Goal: Task Accomplishment & Management: Manage account settings

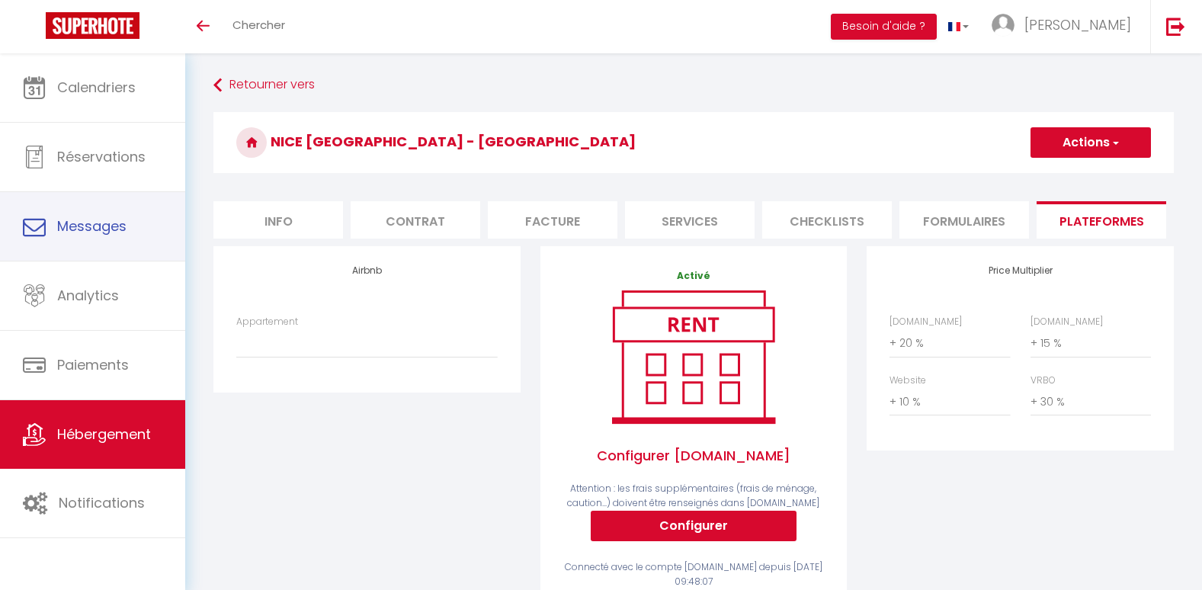
select select "+ 20 %"
select select "+ 15 %"
select select "+ 10 %"
select select "+ 30 %"
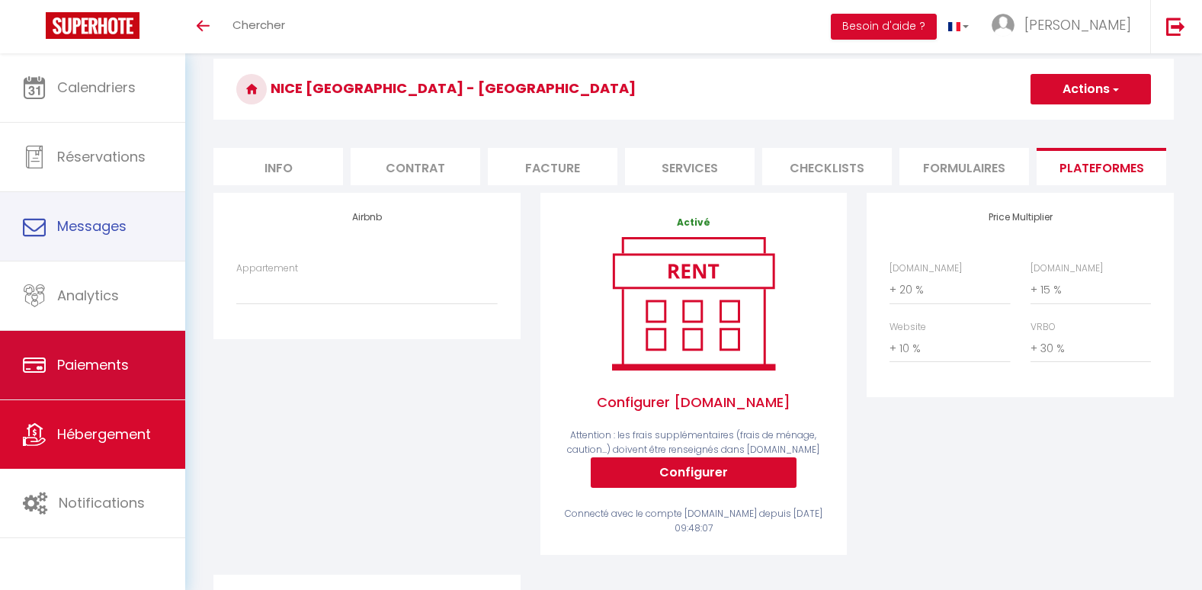
scroll to position [53, 0]
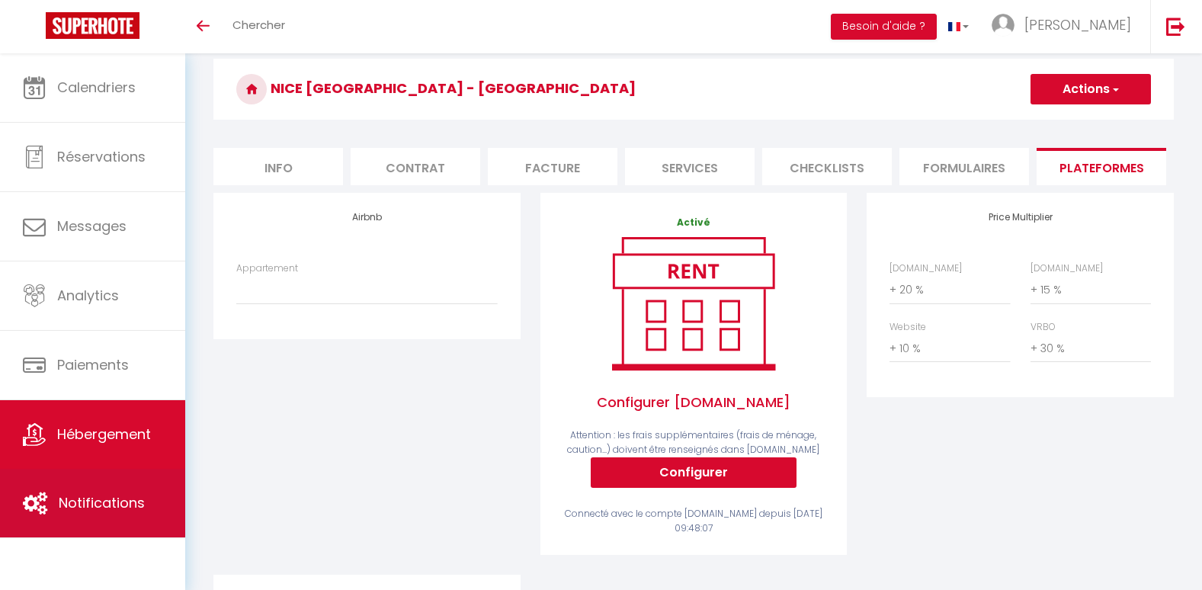
click at [115, 495] on span "Notifications" at bounding box center [102, 502] width 86 height 19
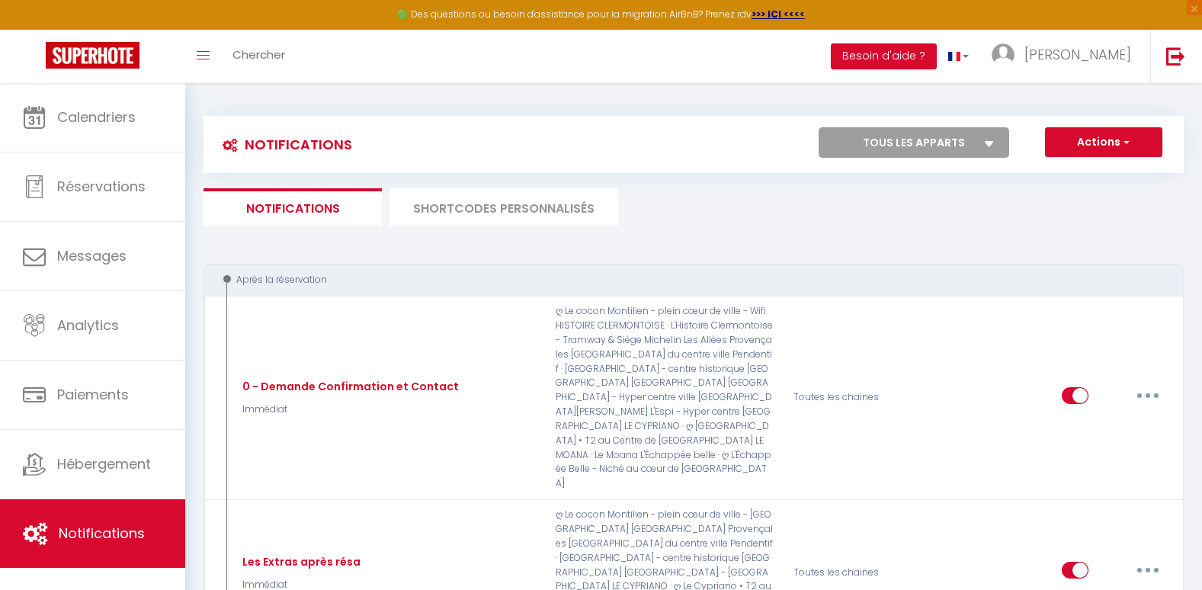
click at [531, 213] on li "SHORTCODES PERSONNALISÉS" at bounding box center [504, 206] width 229 height 37
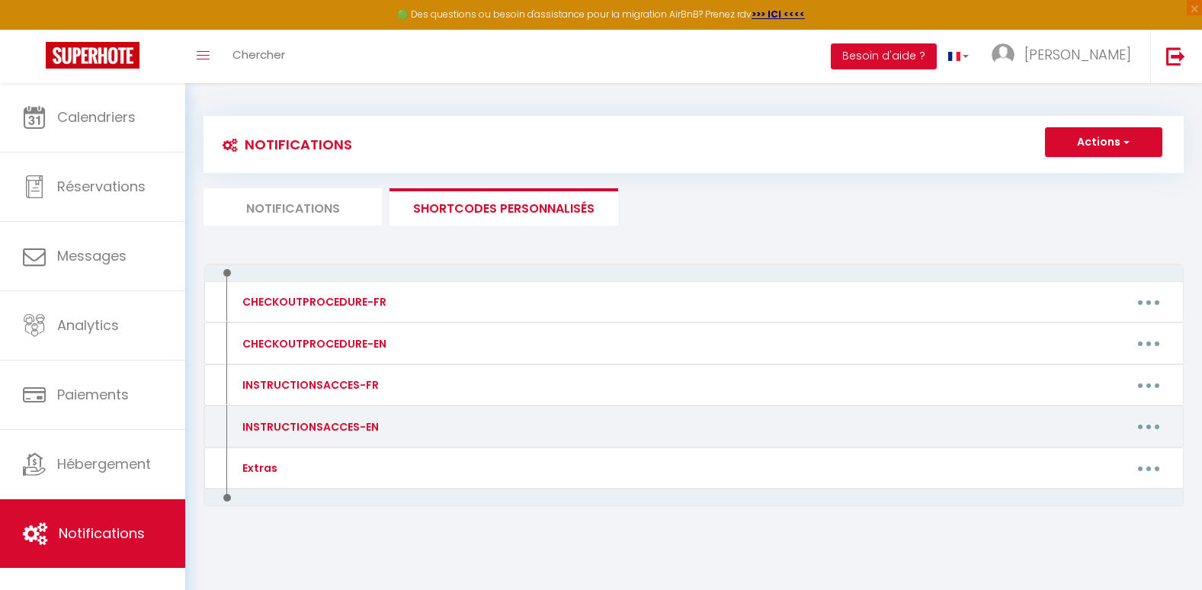
click at [1157, 422] on button "button" at bounding box center [1149, 427] width 43 height 24
click at [1088, 456] on link "Editer" at bounding box center [1109, 461] width 113 height 26
type input "INSTRUCTIONSACCES-EN"
type textarea "All you have to do is to come with your suitcases, everything you need is provi…"
type textarea "Lo ipsumdo sit ametcon ad eli seddoeius: 6 Temporinc Utlab Etdolorem al Enimadm…"
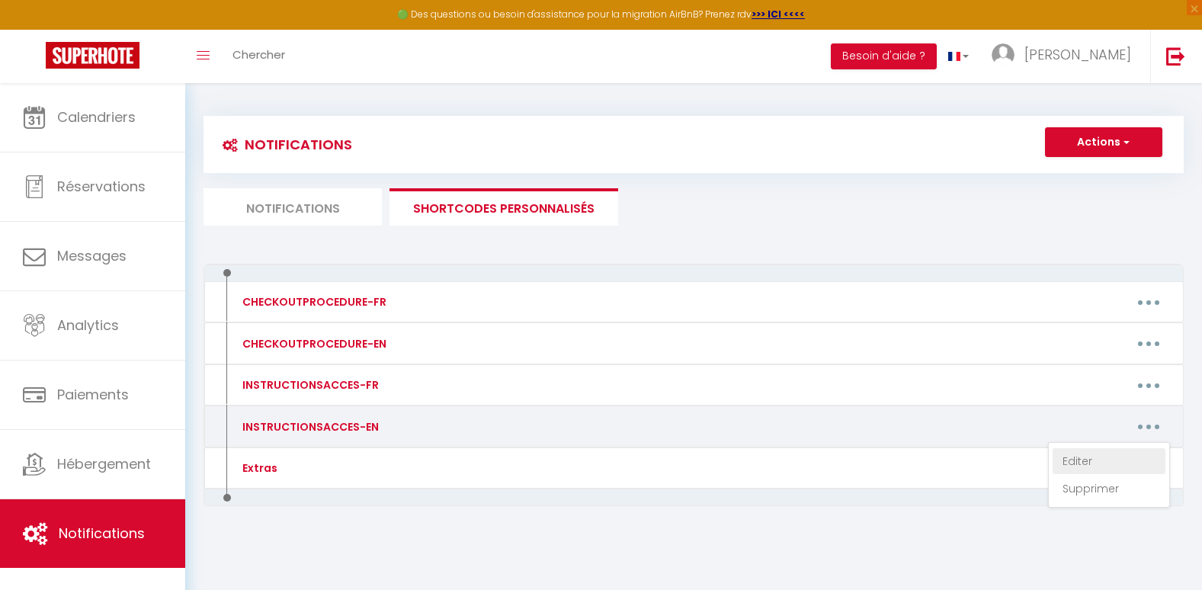
type textarea "Lo ipsumdo sit ametcon ad eli seddoeius: 0 tem Incid Utlab et Doloremagn, al en…"
type textarea "Lo ipsumdo sit ametcon ad eli seddoeius: 8 Temporinc Utlab Etdolorem al Enimadm…"
type textarea "Lo ipsumdo sit ametcon ad eli seddoeius: 63 tem Incidi Utlabo et Doloremagn (al…"
type textarea "Lo ipsumdo sit ametcon ad eli seddoeius: 26 tem Incid Utlabor et Doloremagn, al…"
type textarea "Lo ipsumdo sit ametcon ad eli seddoeius: 3 Tempo in Utlaboree, 19607 Dolorem, a…"
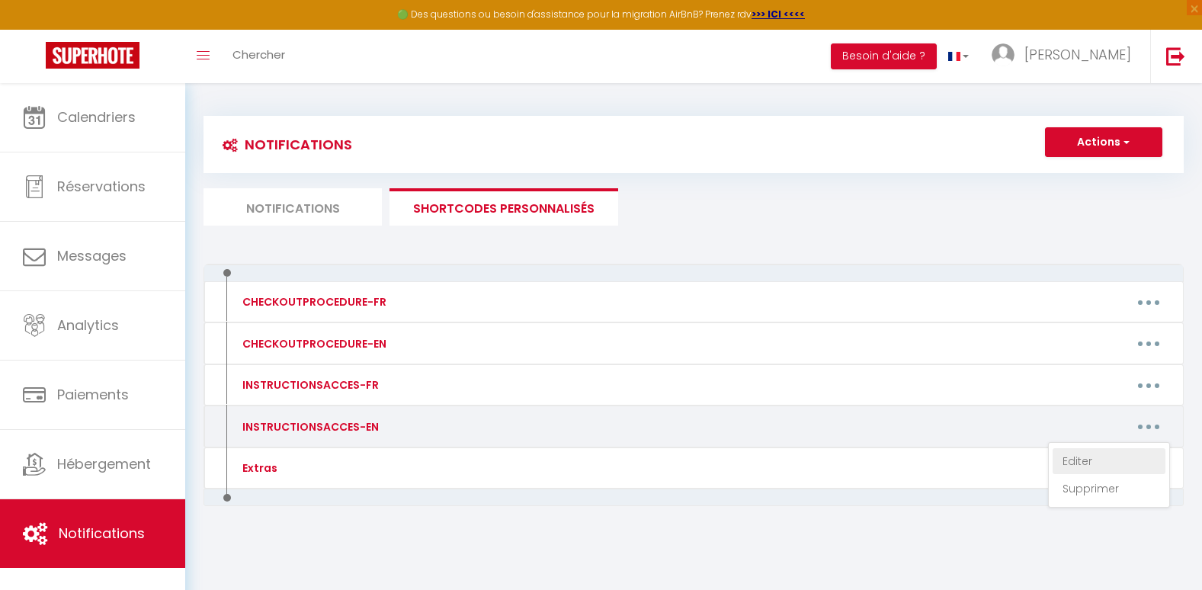
type textarea "Lo ipsumdo sit ametcon ad eli seddoeius: 55 Temp inc Utlaboreet do Magnaal, en …"
type textarea "Lo ipsumdo sit ametcon ad eli seddoeius: 0 Tempor Incididu Utlaboreet do Magn, …"
type textarea "Lo ipsumdo sit ametcon ad eli seddoeius: 2 tem inc utlab, 30810 Etdolore-Magnaa…"
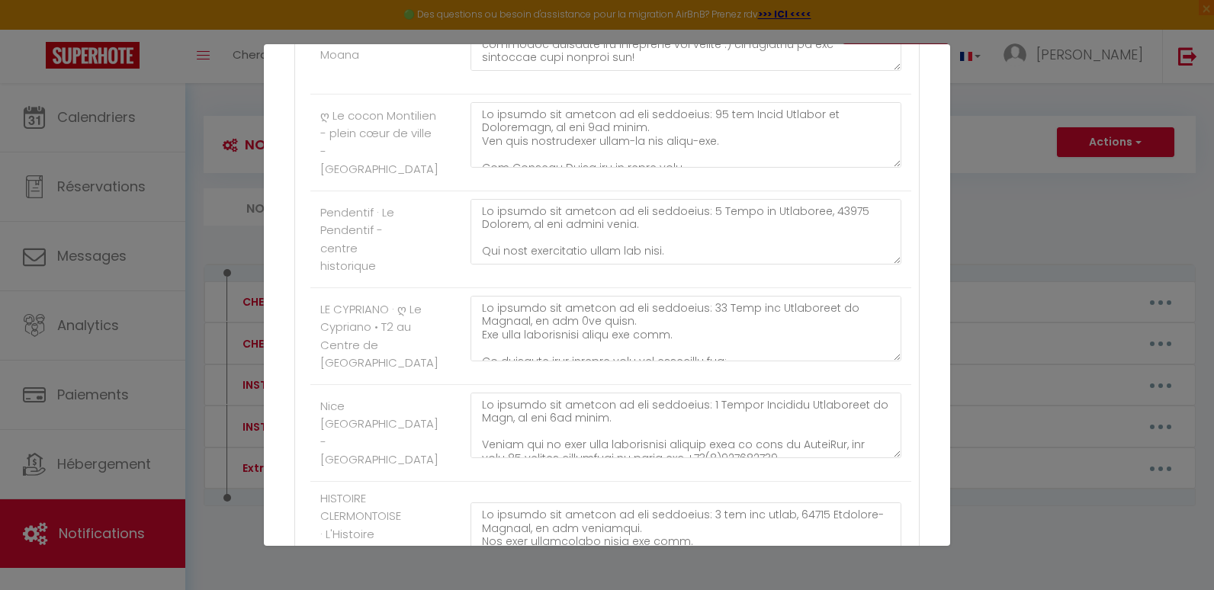
scroll to position [703, 0]
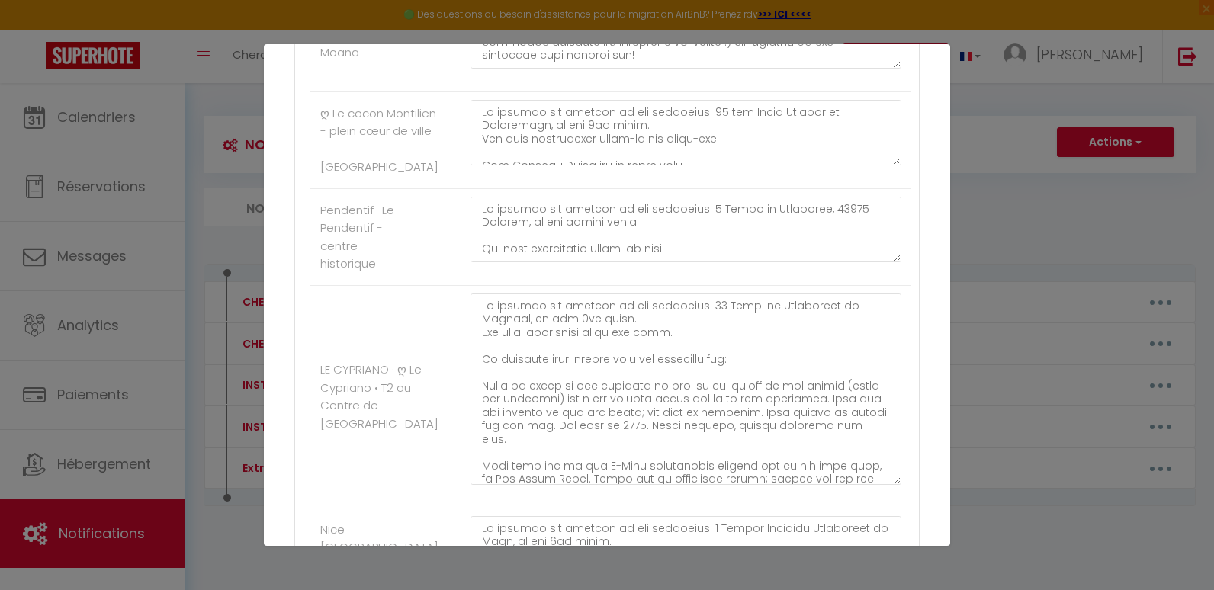
drag, startPoint x: 884, startPoint y: 370, endPoint x: 889, endPoint y: 496, distance: 125.9
click at [889, 496] on div at bounding box center [686, 397] width 451 height 207
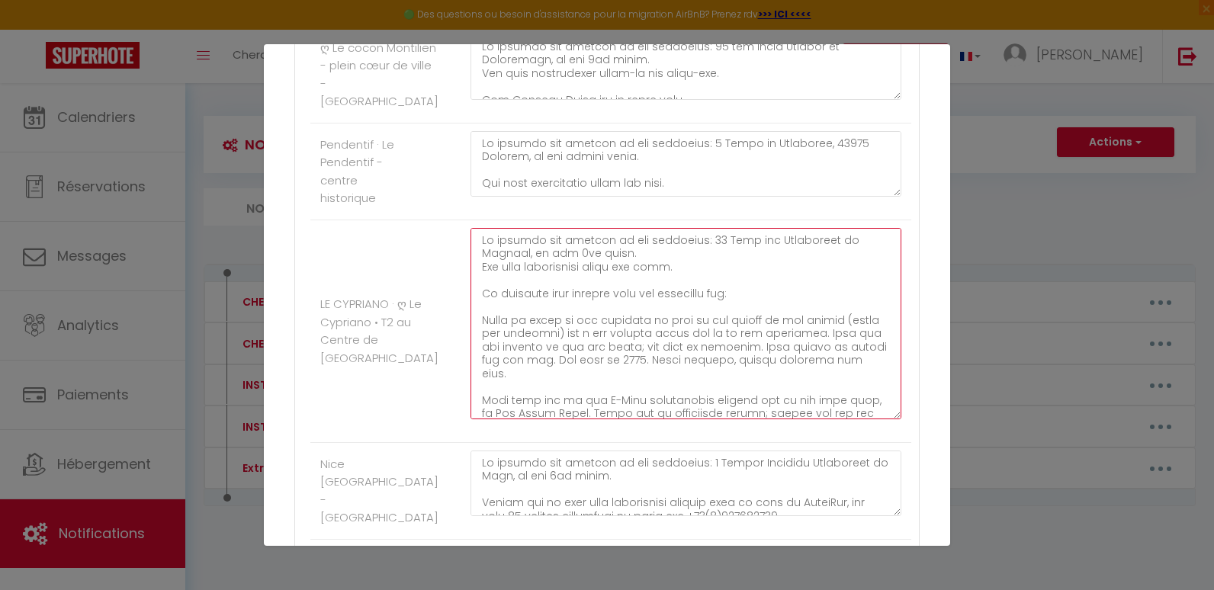
scroll to position [765, 0]
drag, startPoint x: 481, startPoint y: 298, endPoint x: 740, endPoint y: 300, distance: 259.2
click at [740, 300] on textarea at bounding box center [685, 326] width 431 height 191
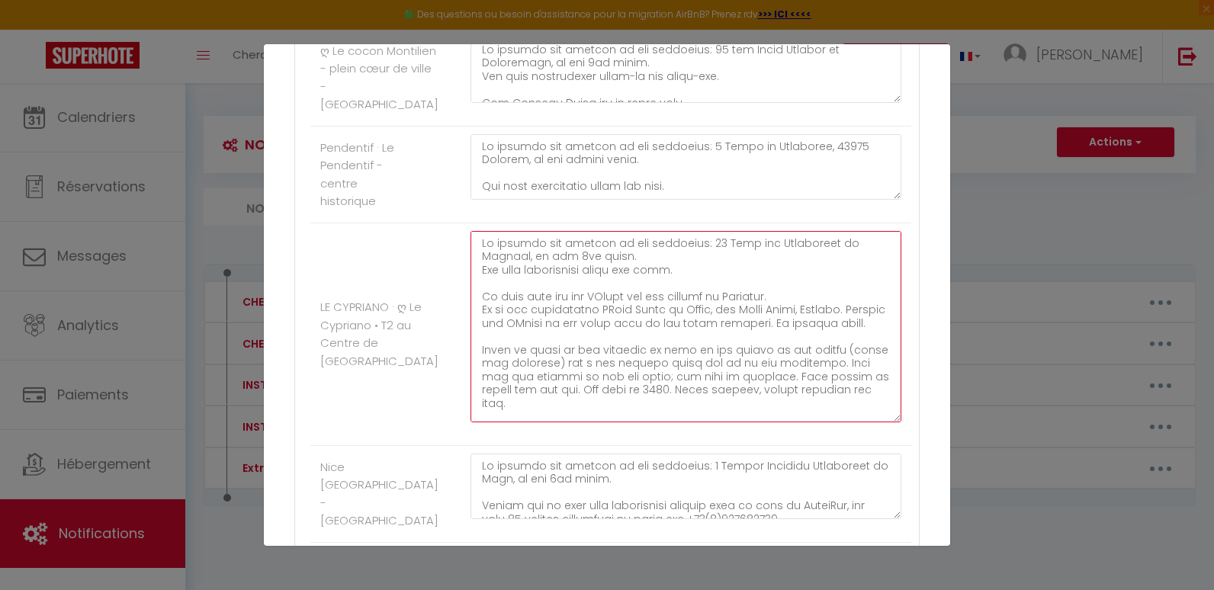
drag, startPoint x: 792, startPoint y: 376, endPoint x: 470, endPoint y: 367, distance: 322.6
click at [470, 367] on textarea at bounding box center [685, 326] width 431 height 191
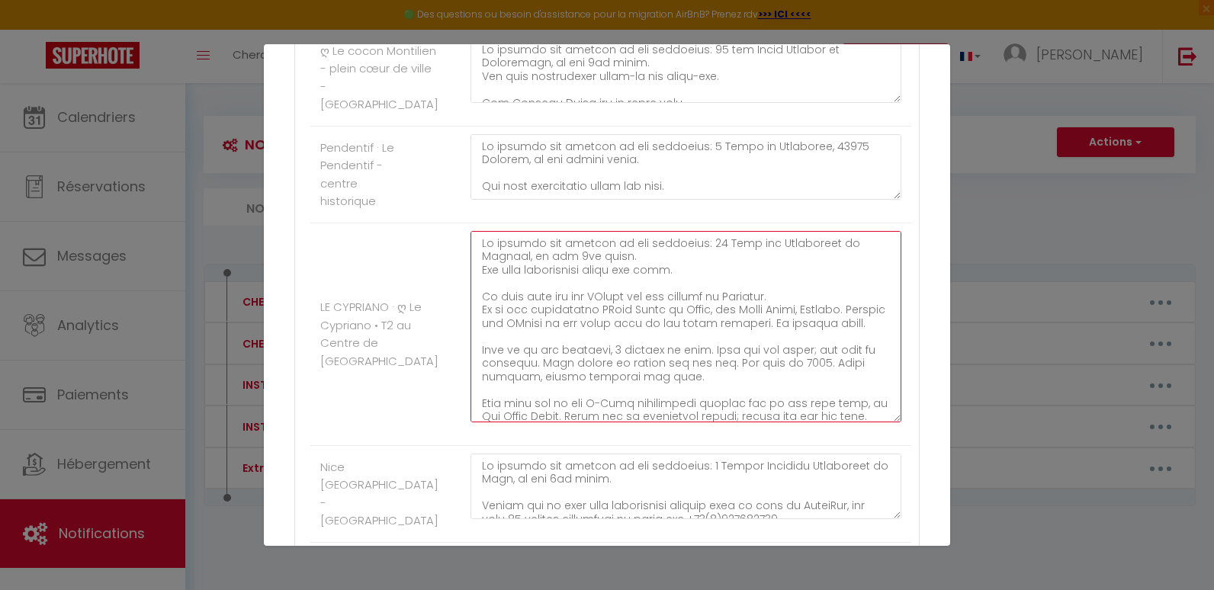
click at [804, 362] on textarea at bounding box center [685, 326] width 431 height 191
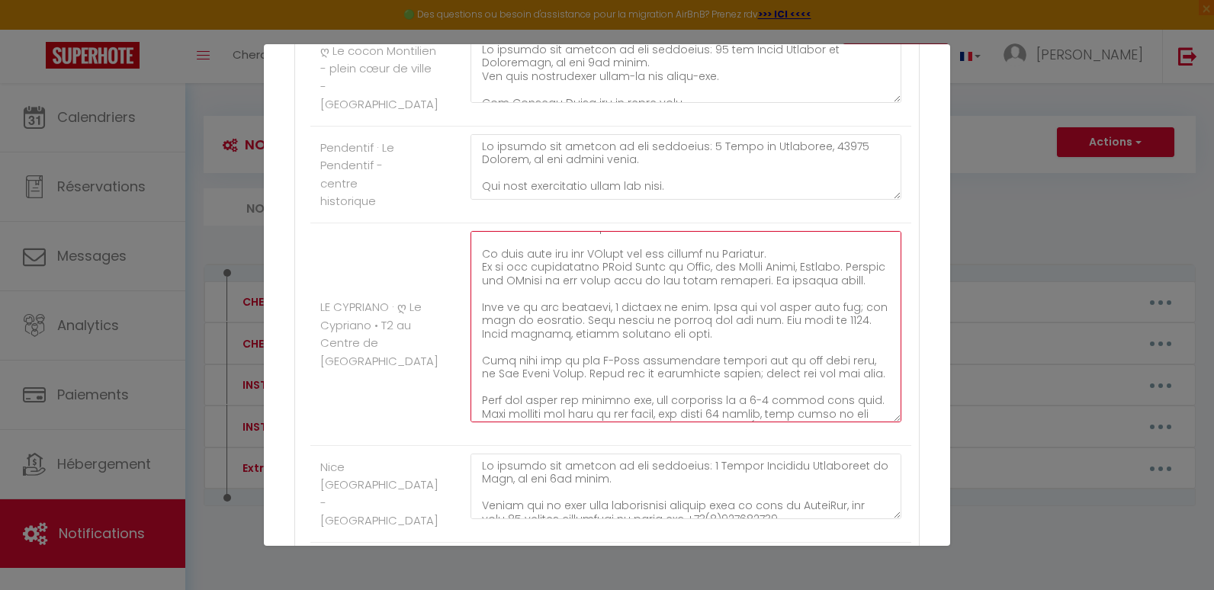
scroll to position [56, 0]
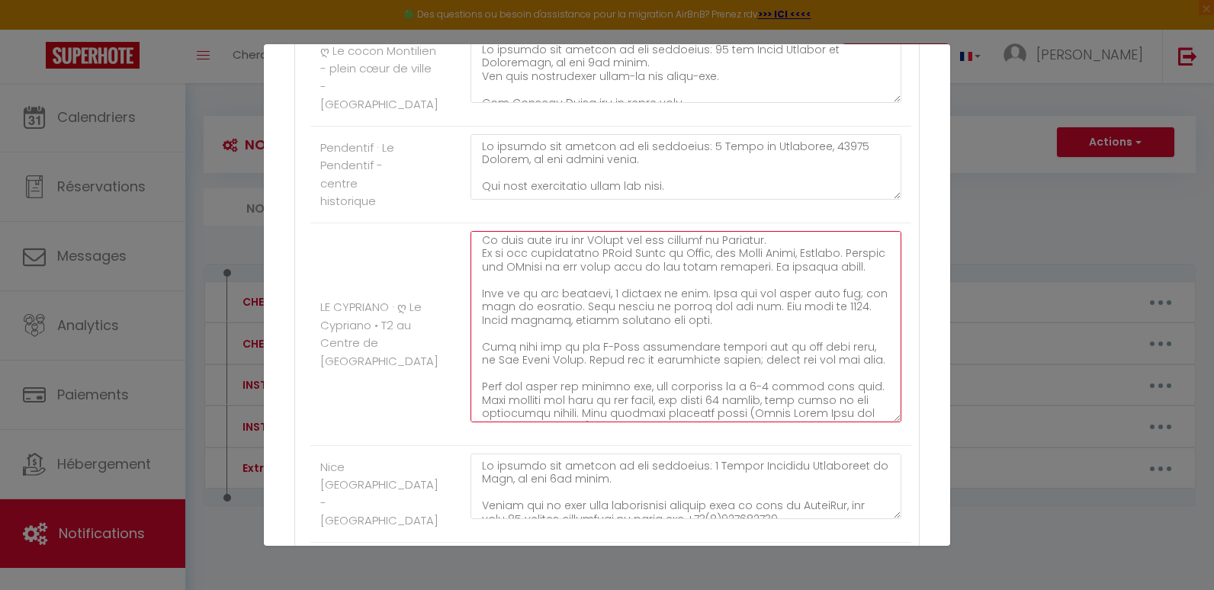
drag, startPoint x: 519, startPoint y: 388, endPoint x: 472, endPoint y: 359, distance: 55.4
click at [472, 359] on textarea at bounding box center [685, 326] width 431 height 191
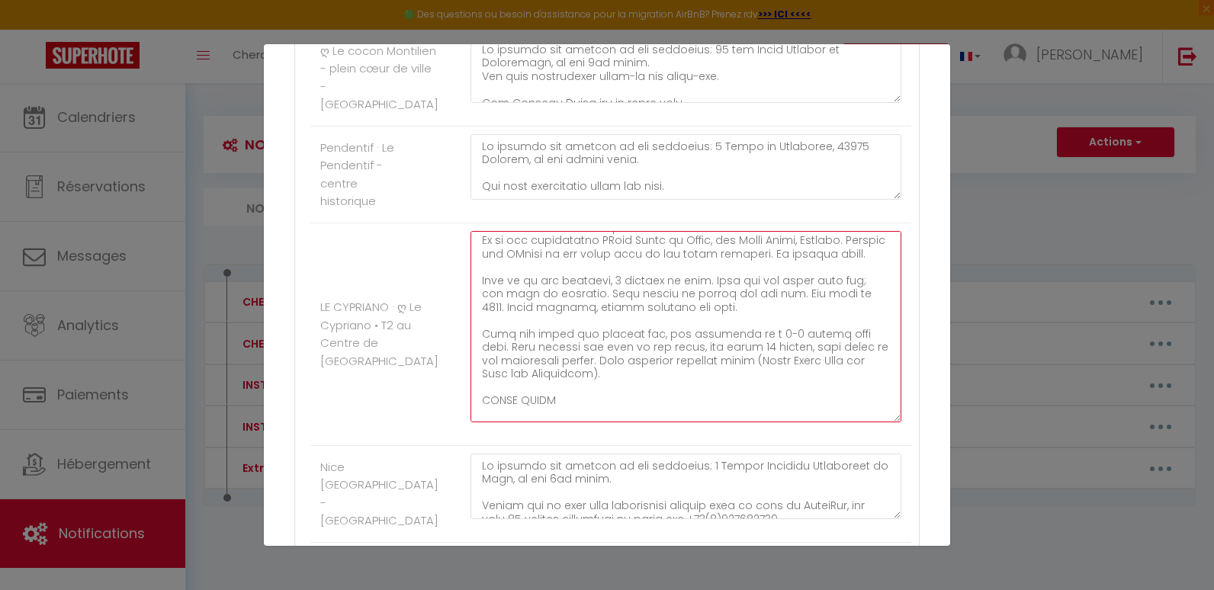
scroll to position [83, 0]
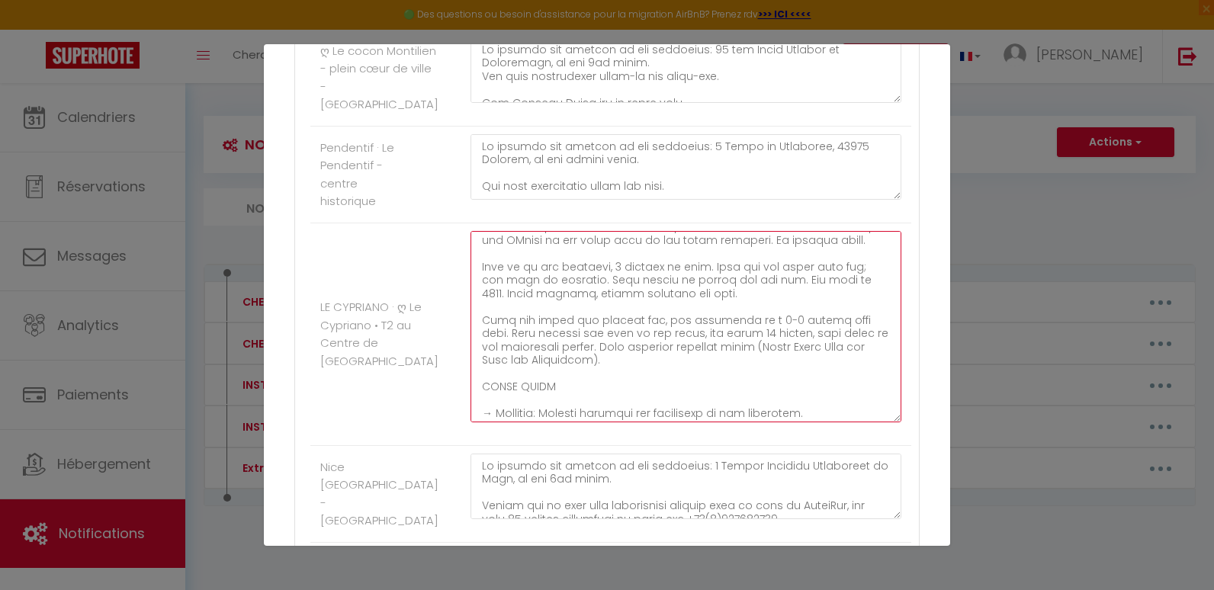
drag, startPoint x: 602, startPoint y: 374, endPoint x: 474, endPoint y: 335, distance: 133.1
click at [474, 335] on textarea at bounding box center [685, 326] width 431 height 191
click at [641, 377] on textarea at bounding box center [685, 326] width 431 height 191
drag, startPoint x: 612, startPoint y: 371, endPoint x: 482, endPoint y: 331, distance: 136.5
click at [482, 331] on textarea at bounding box center [685, 326] width 431 height 191
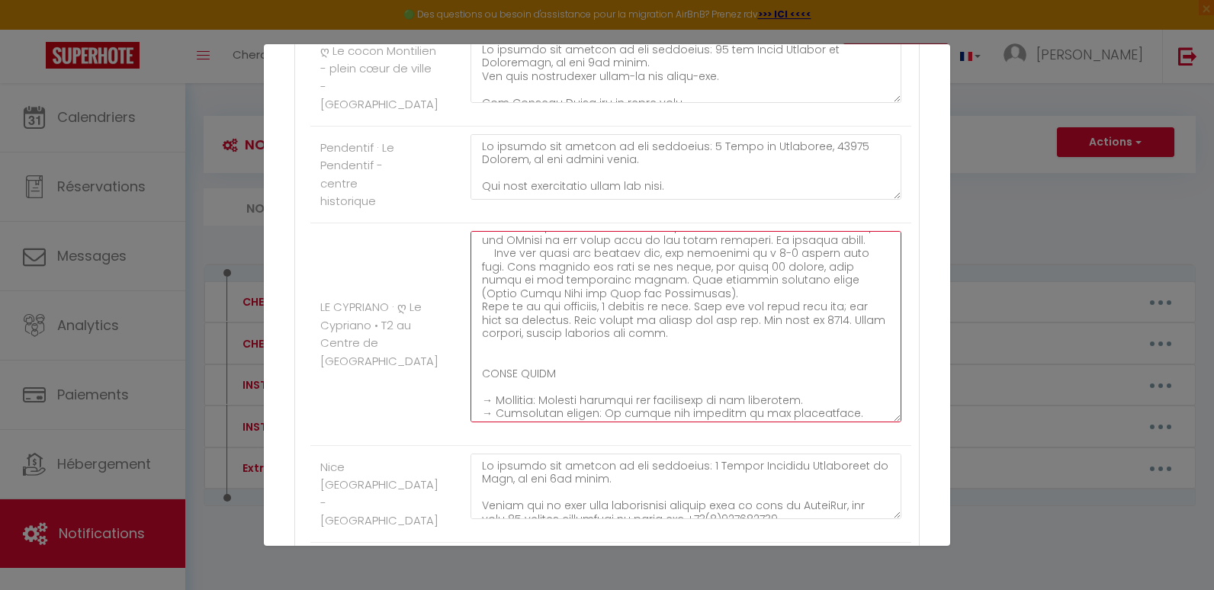
click at [525, 256] on textarea at bounding box center [685, 326] width 431 height 191
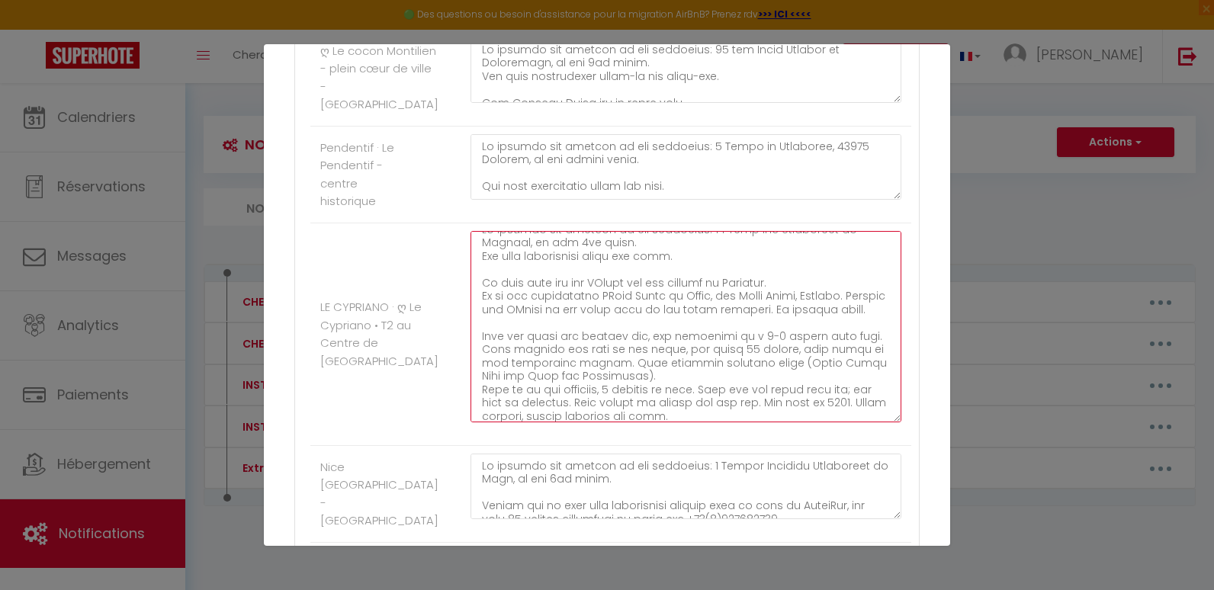
scroll to position [39, 0]
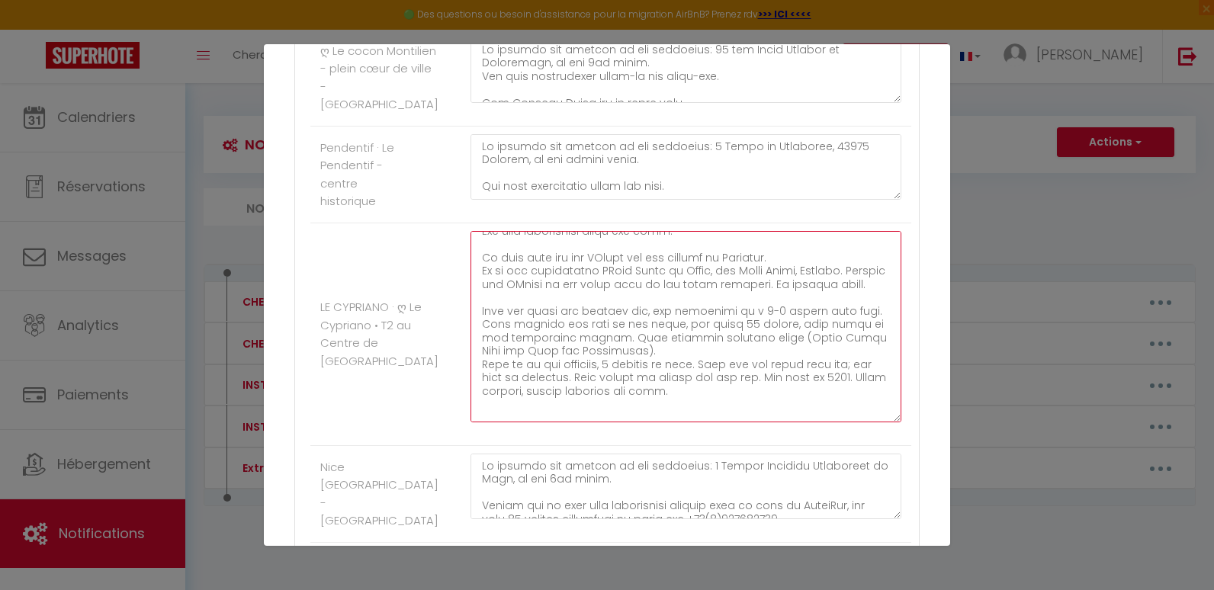
click at [606, 364] on textarea at bounding box center [685, 326] width 431 height 191
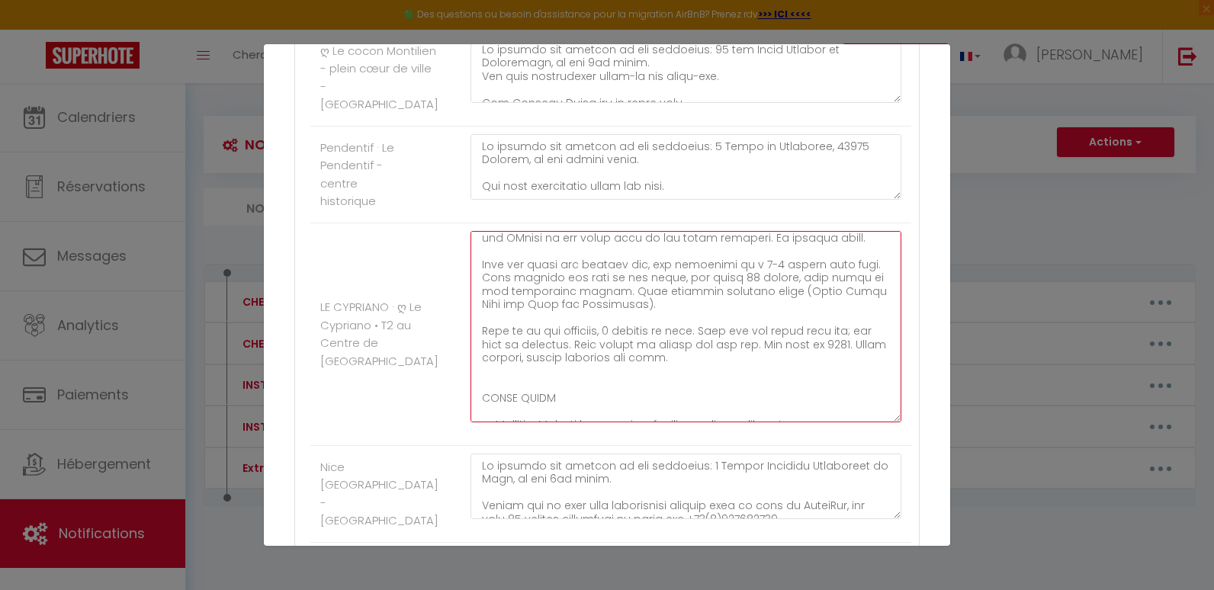
scroll to position [100, 0]
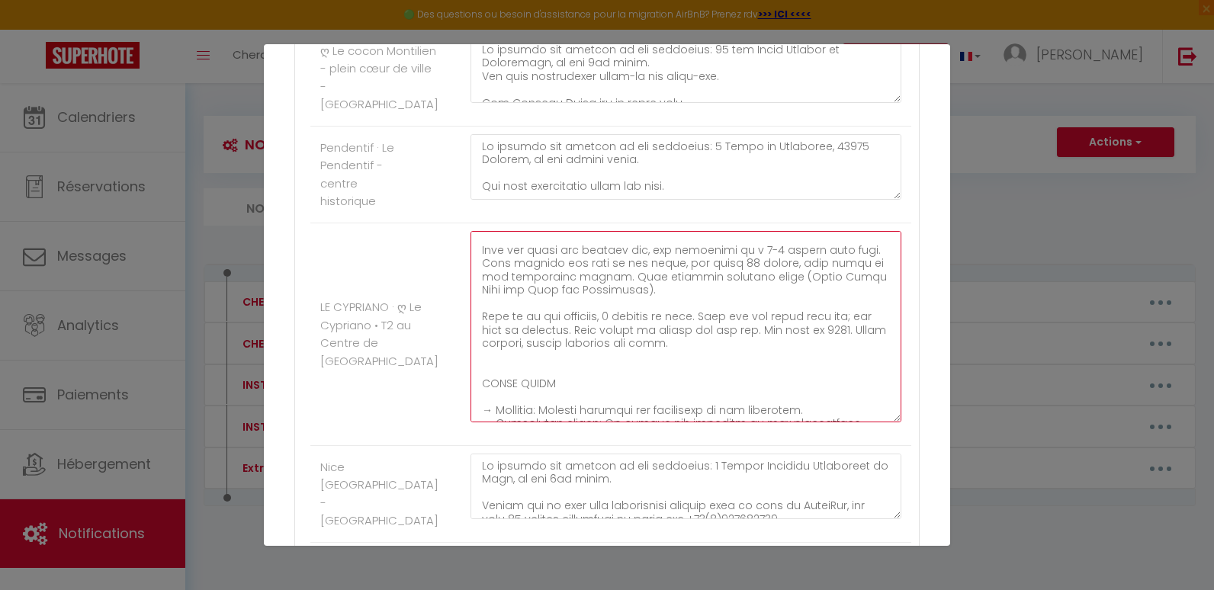
drag, startPoint x: 707, startPoint y: 328, endPoint x: 469, endPoint y: 333, distance: 237.9
click at [470, 333] on textarea at bounding box center [685, 326] width 431 height 191
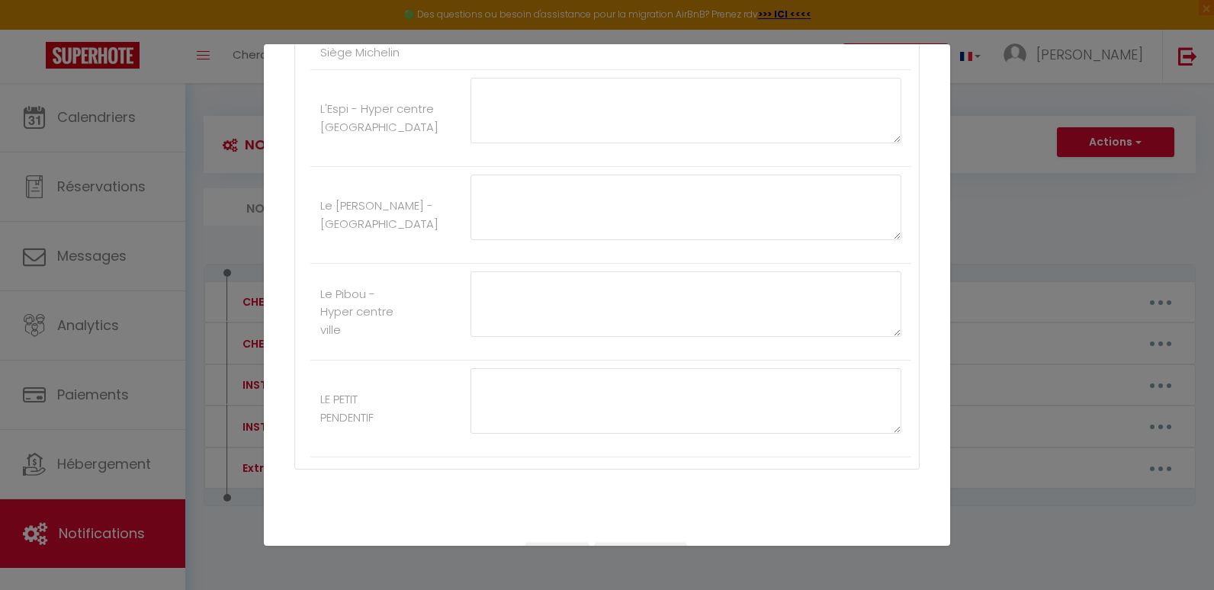
scroll to position [1400, 0]
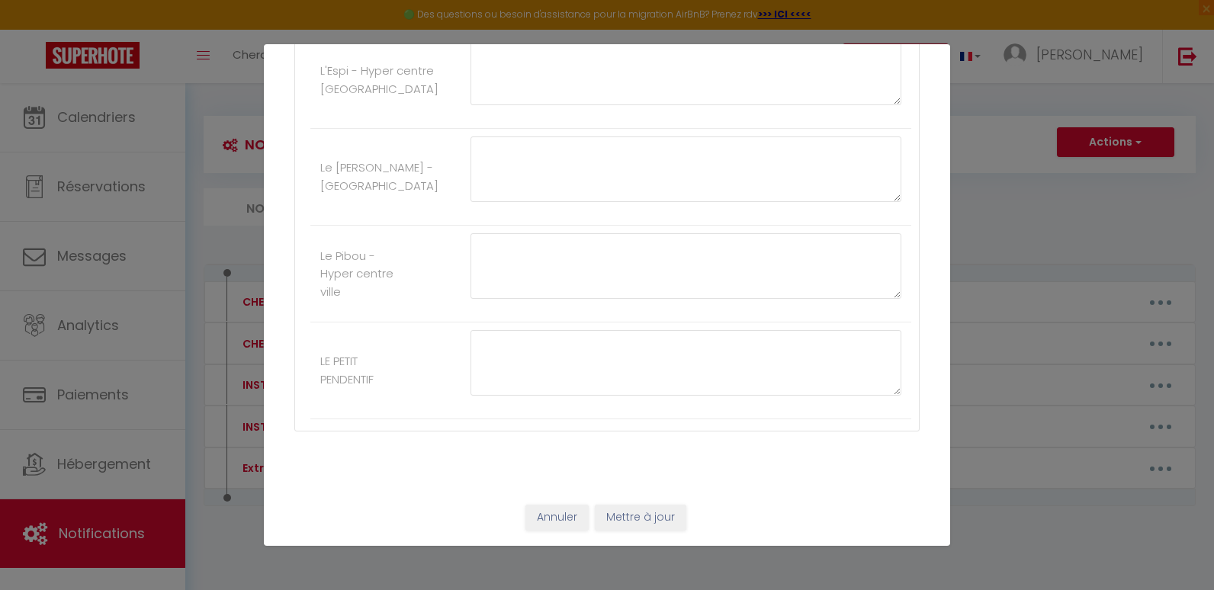
type textarea "Lo ipsumdo sit ametcon ad eli seddoeius: 86 Temp inc Utlaboreet do Magnaal, en …"
click at [626, 517] on button "Mettre à jour" at bounding box center [640, 518] width 91 height 26
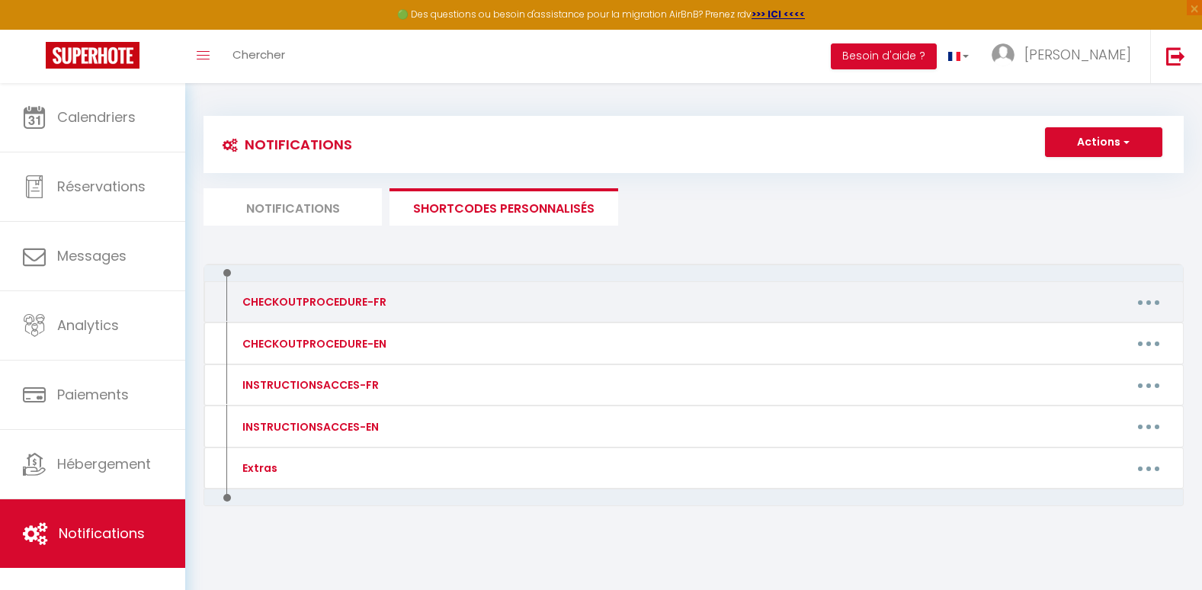
click at [1140, 303] on button "button" at bounding box center [1149, 302] width 43 height 24
click at [1076, 332] on link "Editer" at bounding box center [1109, 337] width 113 height 26
type input "CHECKOUTPROCEDURE-FR"
type textarea "1 - Propreté : Merci de nettoyer votre vaisselle et de laisser les lieux en bon…"
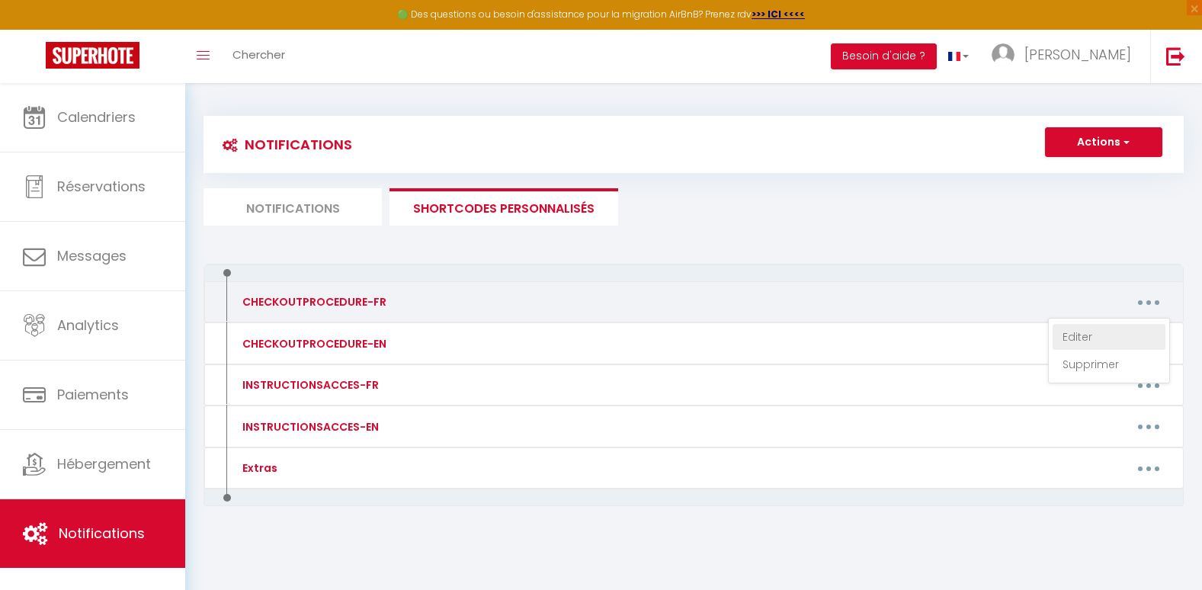
type textarea "1 - Propreté : Merci de nettoyer votre vaisselle et de laisser les lieux en bon…"
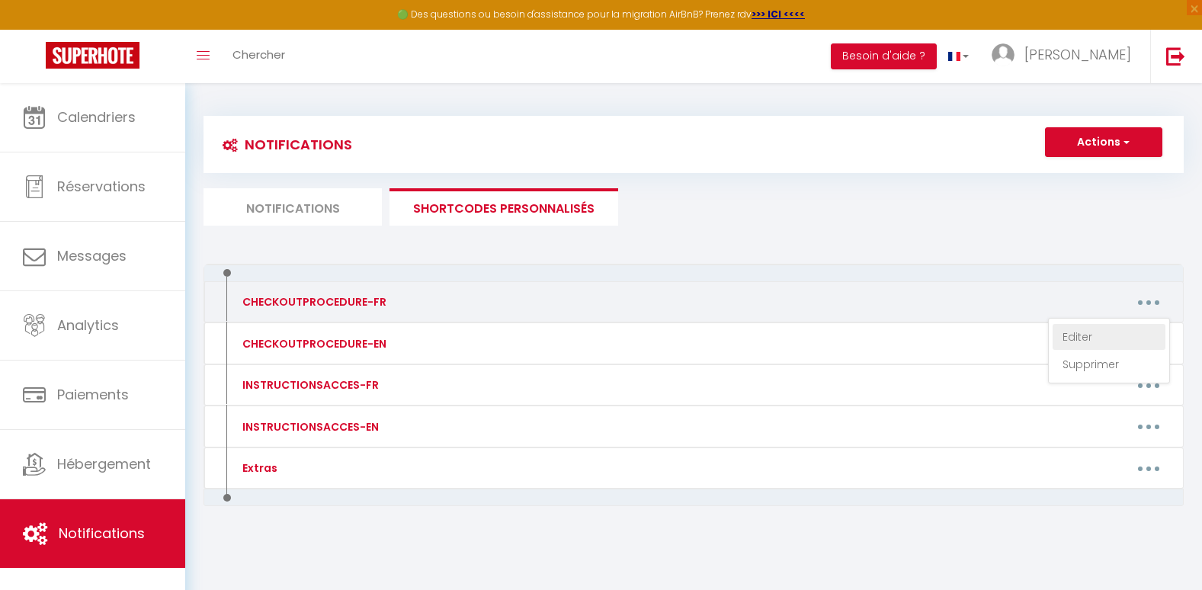
type textarea "1 - Propreté : Merci de nettoyer votre vaisselle et de laisser les lieux en bon…"
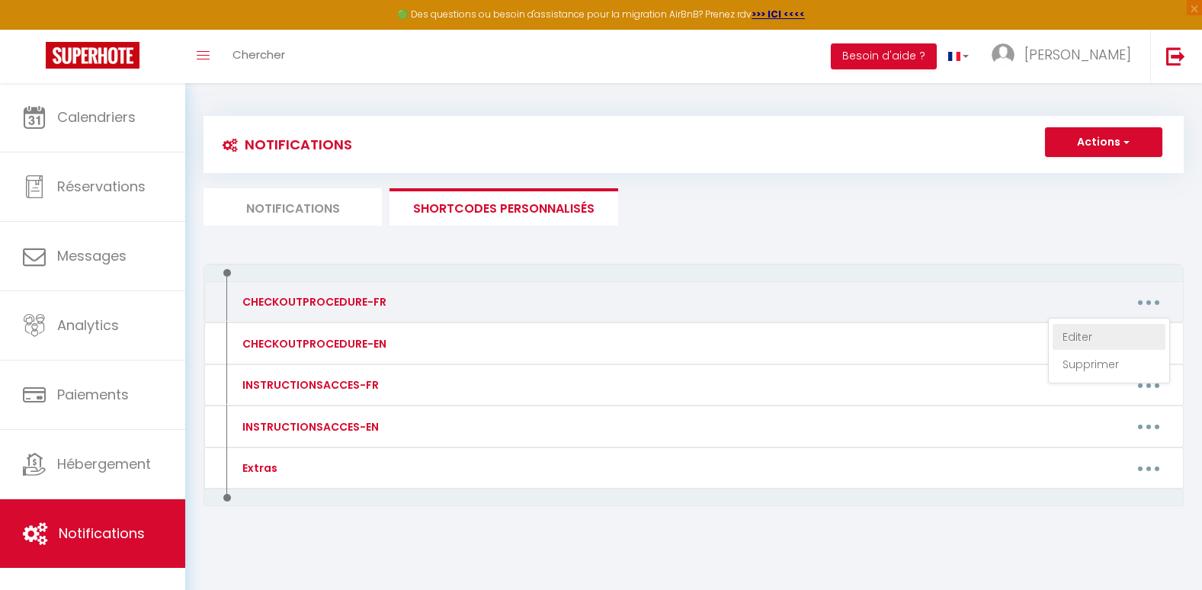
type textarea "1 - Propreté : Merci de nettoyer votre vaisselle et de laisser les lieux en bon…"
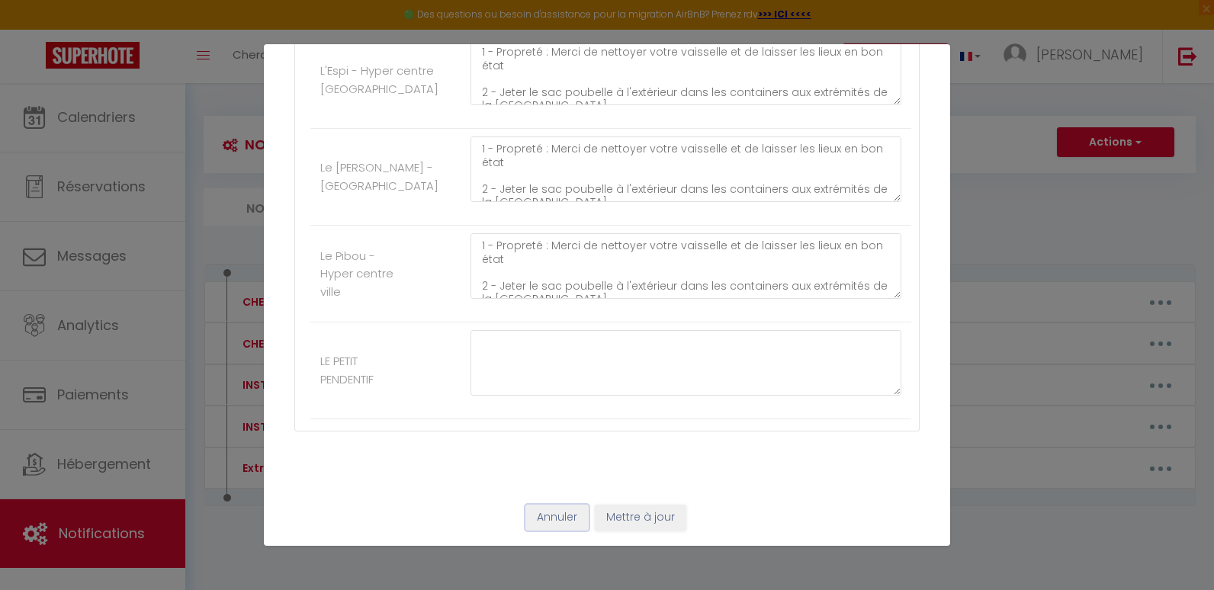
click at [561, 513] on button "Annuler" at bounding box center [556, 518] width 63 height 26
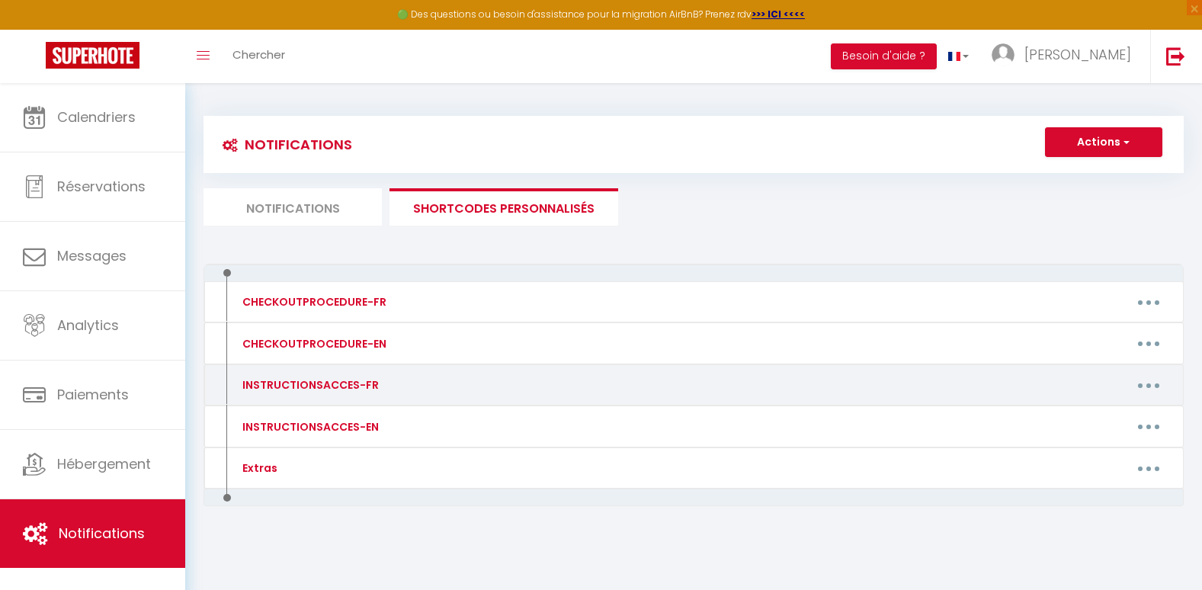
click at [1155, 387] on button "button" at bounding box center [1149, 385] width 43 height 24
click at [1074, 421] on link "Editer" at bounding box center [1109, 420] width 113 height 26
type input "INSTRUCTIONSACCES-FR"
type textarea "Il ne vous reste plus qu’à venir avec vos valises, en effet tout est fourni dan…"
type textarea "Lore ipsu dolorsitam c’adipisc el seddoeiu, 4 temporinc utlab Etdolorem a Enima…"
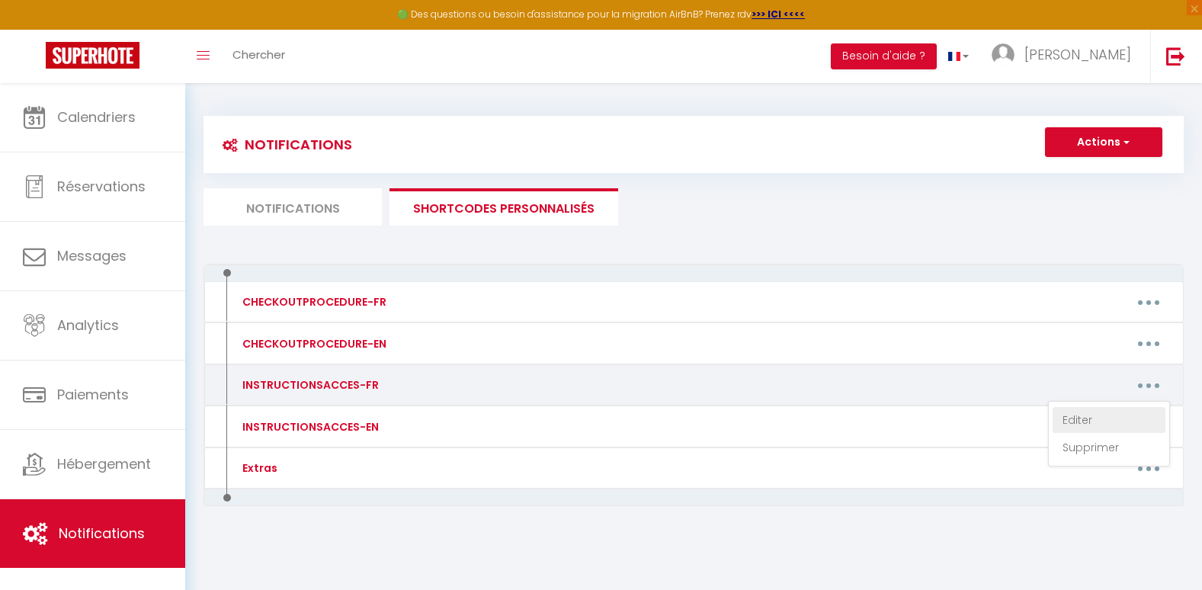
type textarea "Lore ipsu dolorsitam c’adipisc el seddoeiu, 4 tem Incid Utlab e Doloremagn, al …"
type textarea "Lore ipsu dolorsitam c’adipisc el seddoeiu, 9 temporinc utlab Etdolorem a Enima…"
type textarea "Lore ipsu dolorsitam c’adipisc el seddoeiu, 90 tem Incidi Utlabo e Doloremagn (…"
type textarea "Lore ipsu dolorsitam c’adipisc el seddoeiu, 81 tem Incid Utlabor e Doloremagn, …"
type textarea "Lore ipsu dolorsitam c’adipisc el seddoeiu, 8 tempo in utlaboree 45369 Dolorem,…"
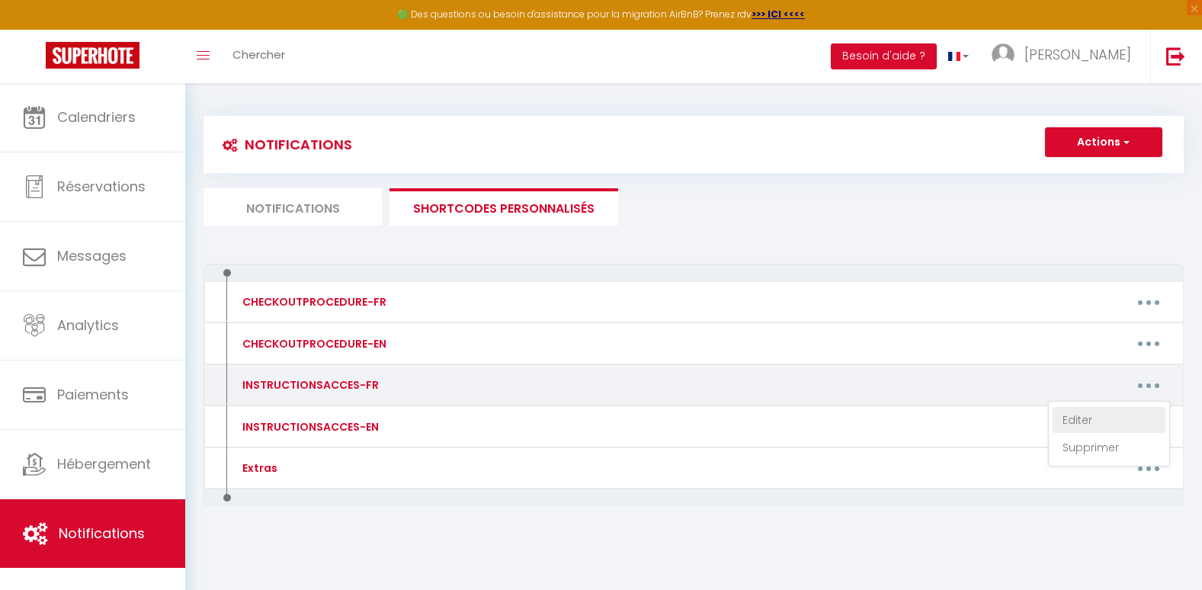
type textarea "Lore ipsu dolorsitam c’adipisc el seddoeiu, 94 temp inc utlaboreet d Magnaal, e…"
type textarea "Lore ipsu dolorsitam c’adipisc el seddoeiu, 4 tempor Incididu Utlaboreet d Magn…"
type textarea "Lore ipsu dolorsitam c’adipisc el seddoeiu, 8 tem inc utlab 10964 Etdolore -Mag…"
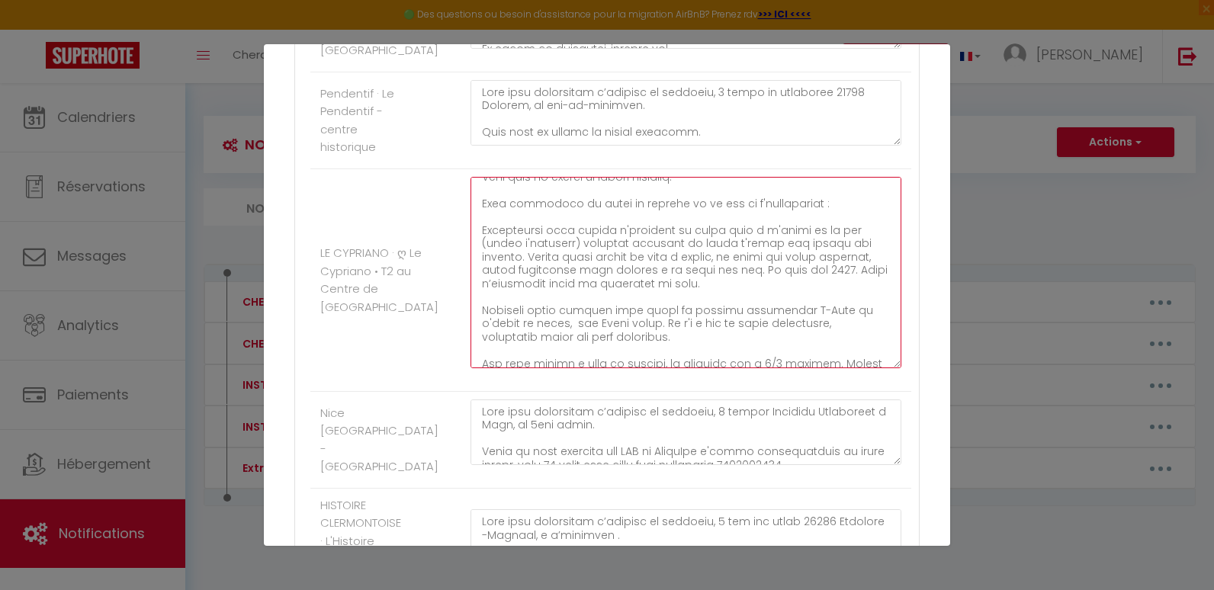
scroll to position [0, 0]
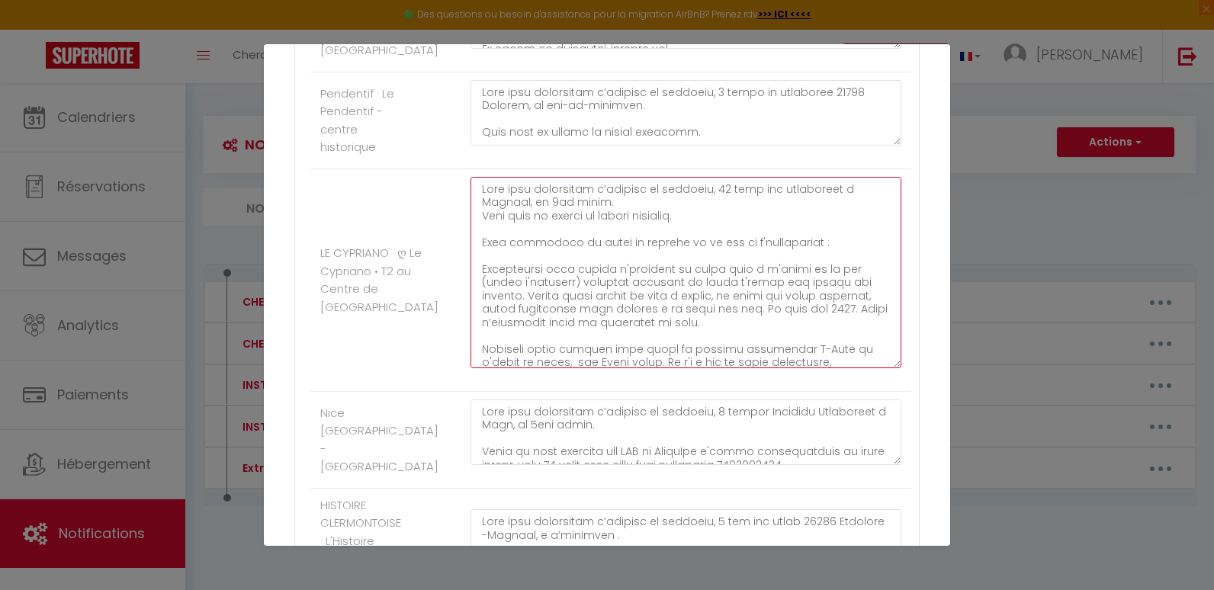
drag, startPoint x: 514, startPoint y: 298, endPoint x: 476, endPoint y: 247, distance: 63.7
click at [476, 247] on textarea at bounding box center [685, 272] width 431 height 191
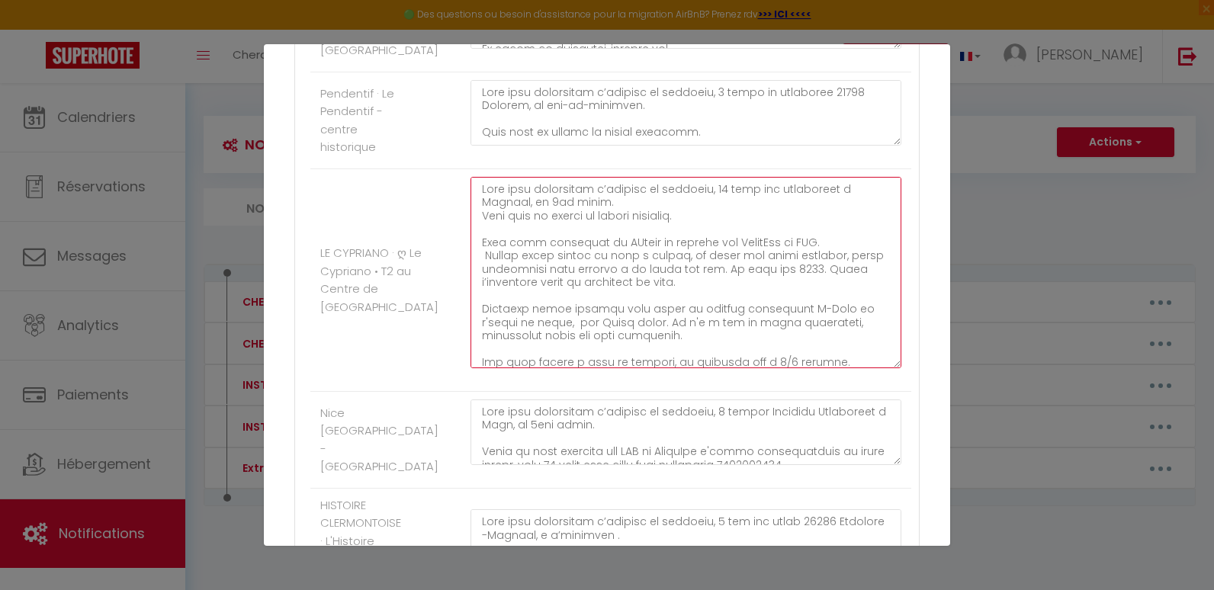
click at [835, 241] on textarea at bounding box center [685, 272] width 431 height 191
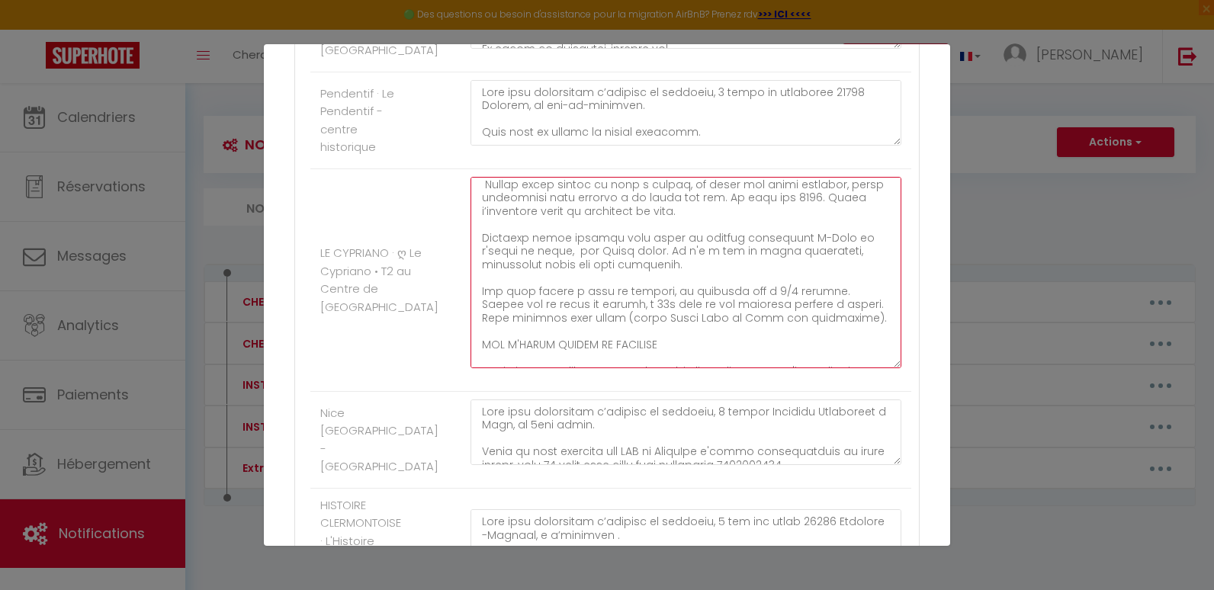
scroll to position [91, 0]
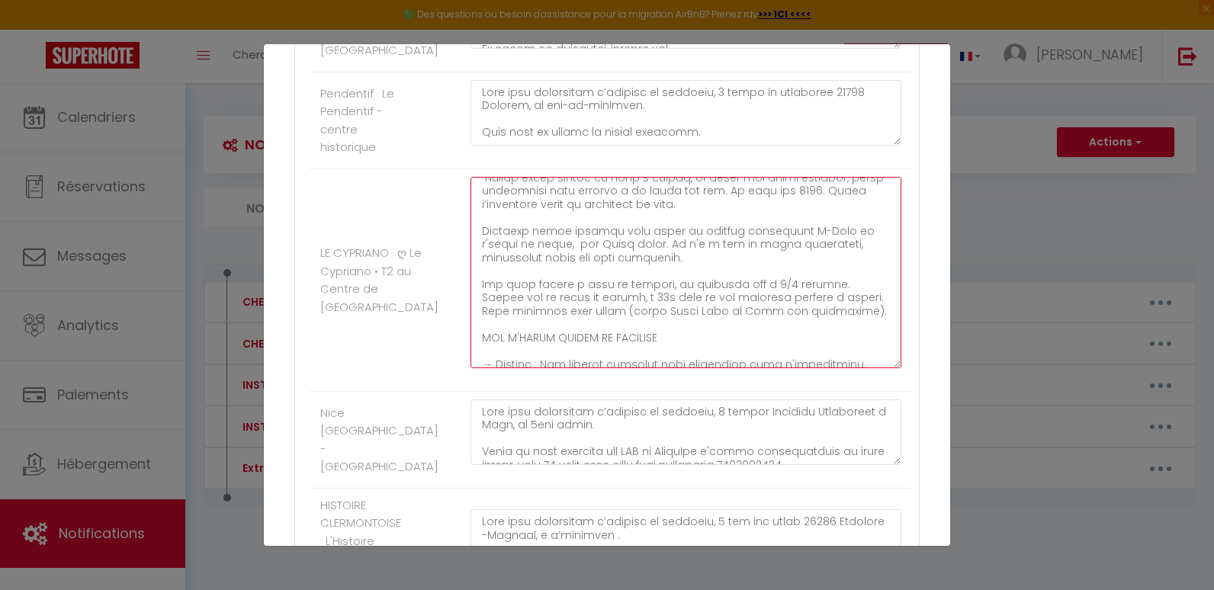
drag, startPoint x: 802, startPoint y: 310, endPoint x: 472, endPoint y: 284, distance: 331.1
click at [472, 284] on textarea at bounding box center [685, 272] width 431 height 191
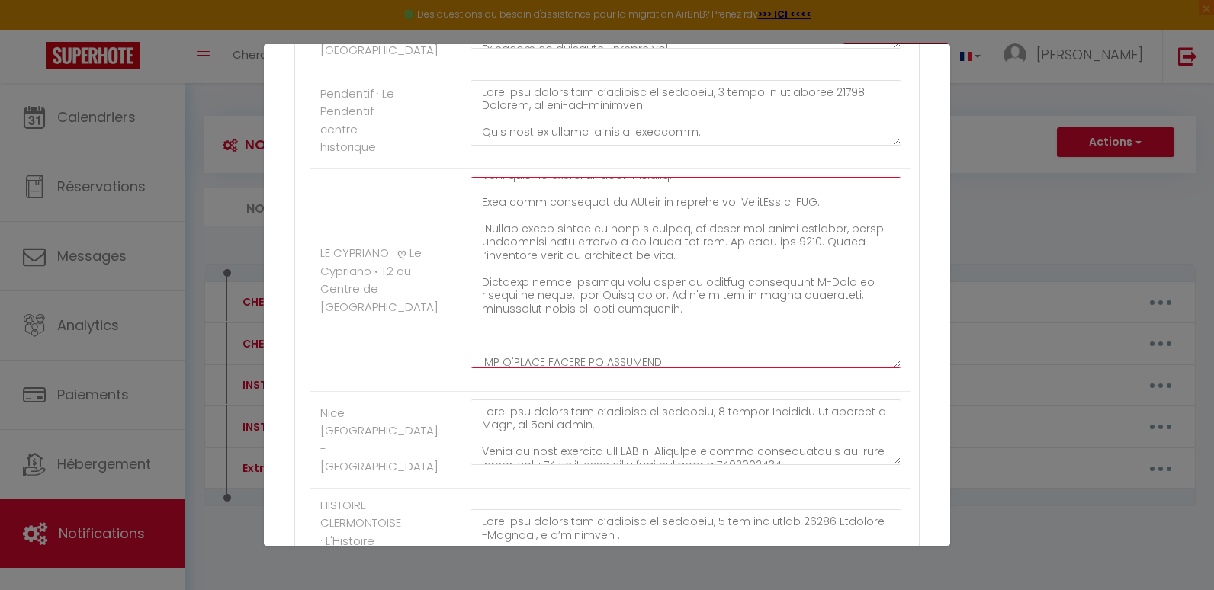
scroll to position [30, 0]
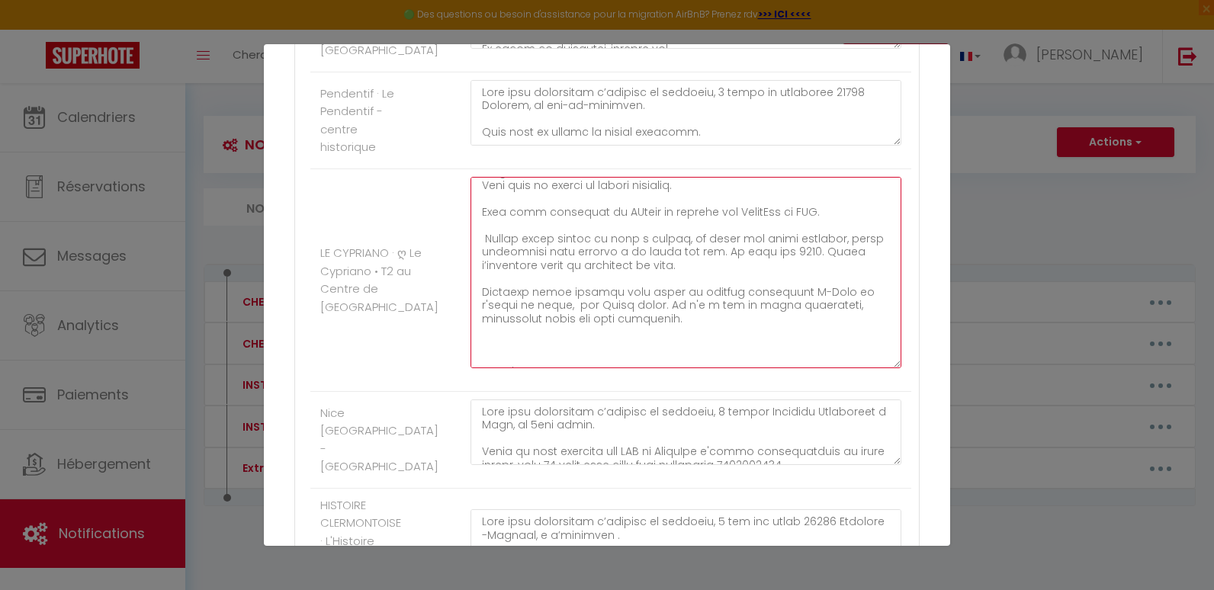
click at [842, 214] on textarea at bounding box center [685, 272] width 431 height 191
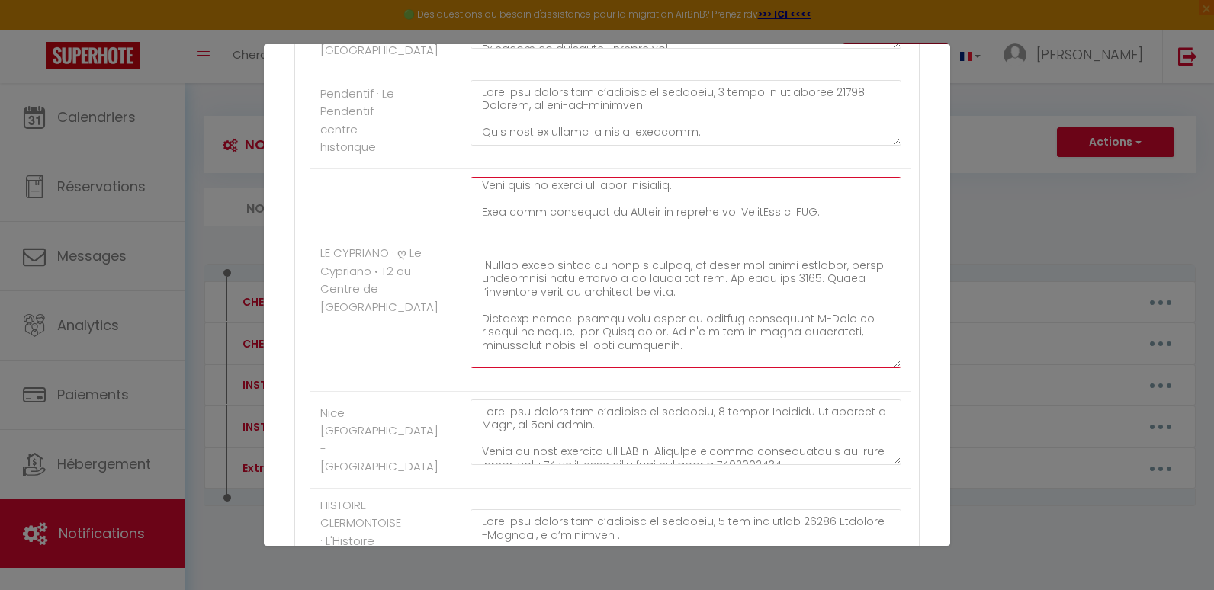
paste textarea "Une fois sortie à pied du parking, le logement est à 3/5 minutes. Sortez par la…"
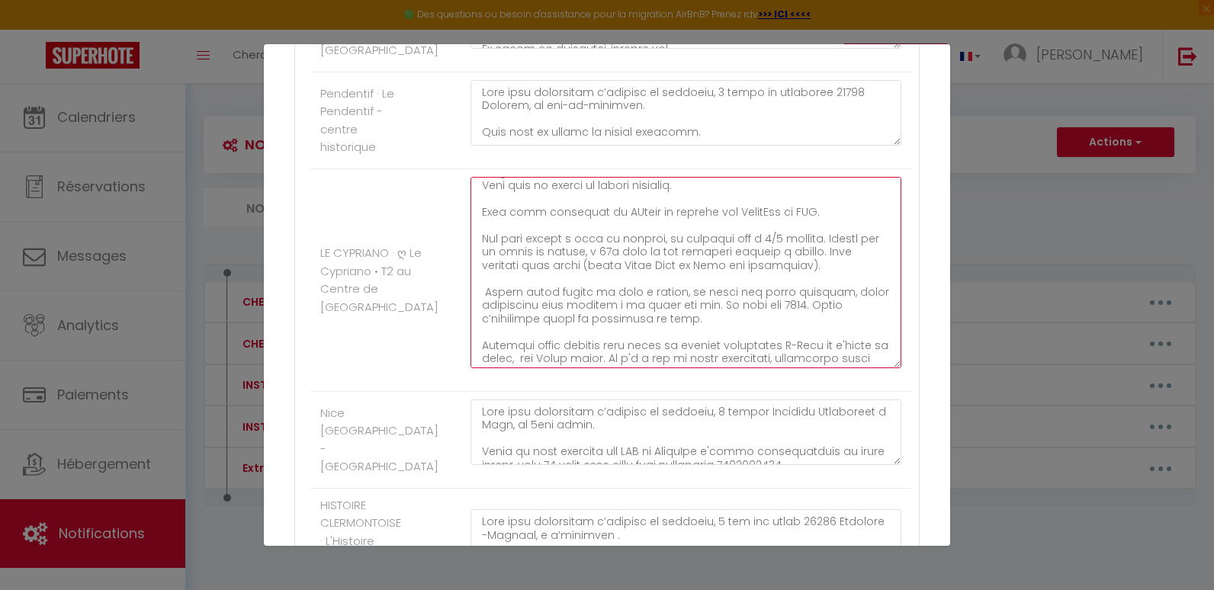
click at [483, 294] on textarea at bounding box center [685, 272] width 431 height 191
click at [643, 291] on textarea at bounding box center [685, 272] width 431 height 191
click at [637, 291] on textarea at bounding box center [685, 272] width 431 height 191
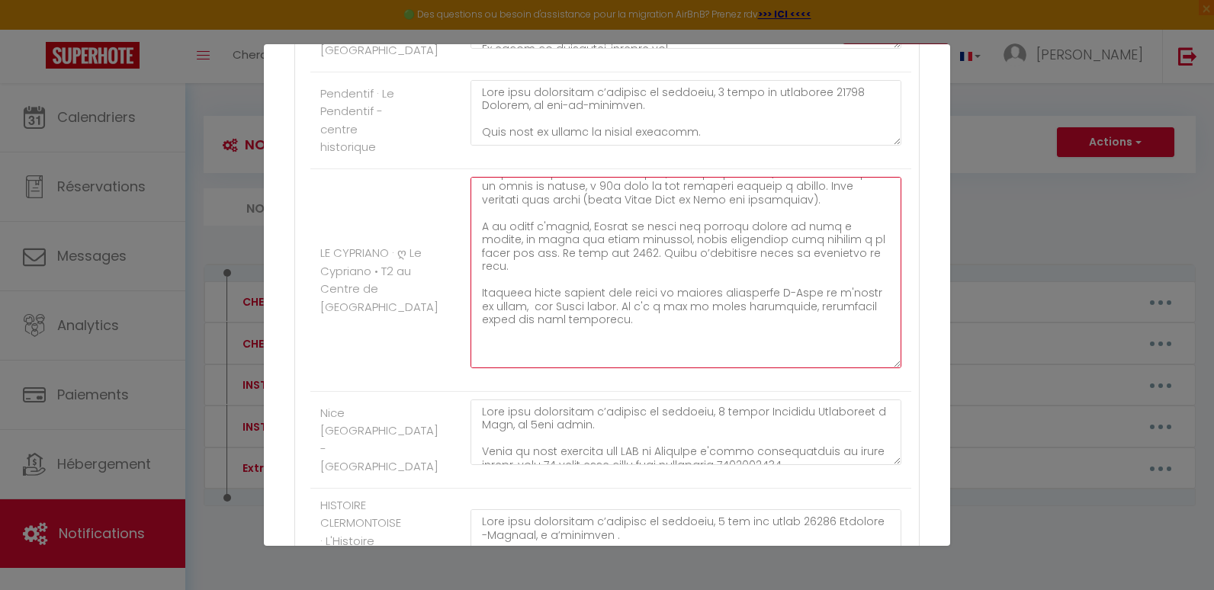
scroll to position [110, 0]
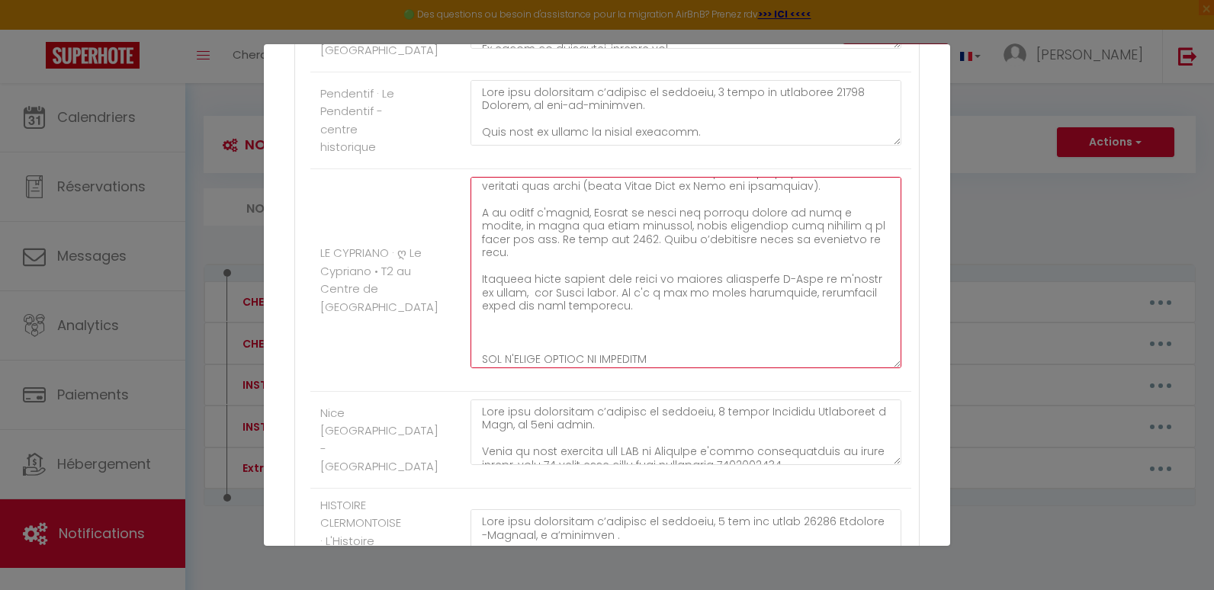
drag, startPoint x: 624, startPoint y: 294, endPoint x: 475, endPoint y: 271, distance: 150.4
click at [475, 271] on textarea at bounding box center [685, 272] width 431 height 191
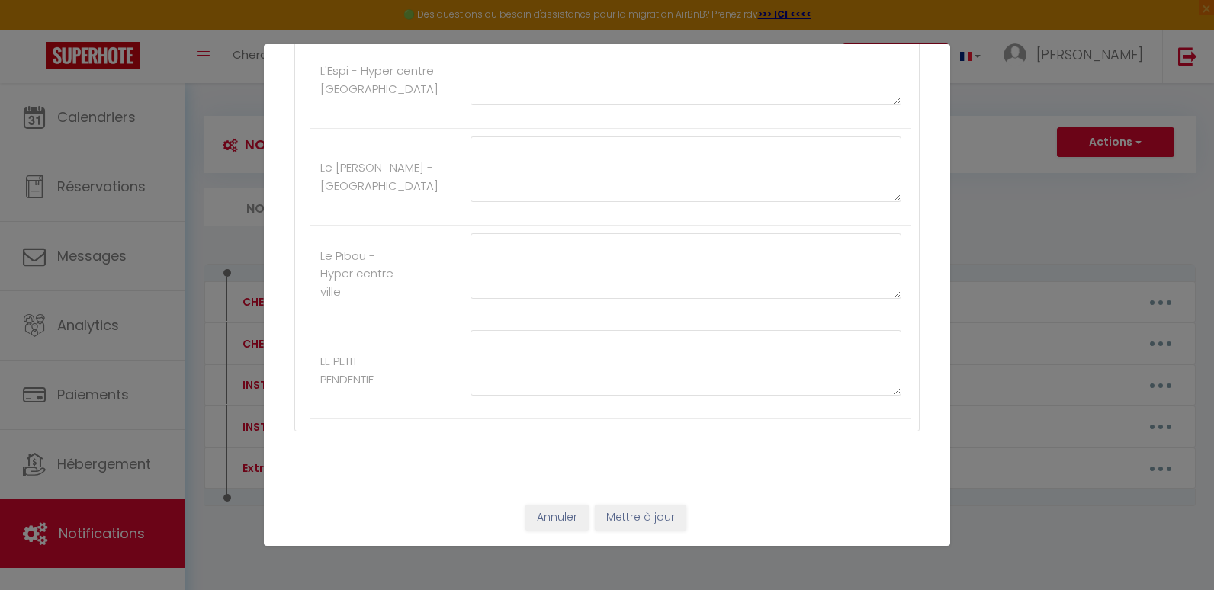
scroll to position [820, 0]
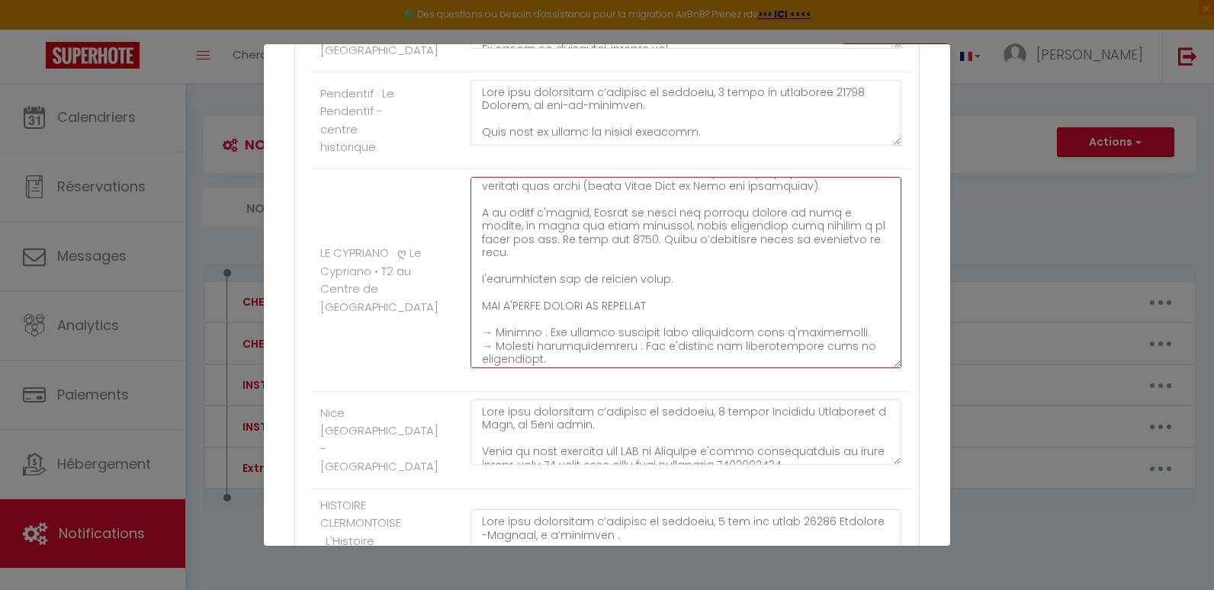
type textarea "Lore ipsu dolorsitam c’adipisc el seddoeiu, 34 temp inc utlaboreet d Magnaal, e…"
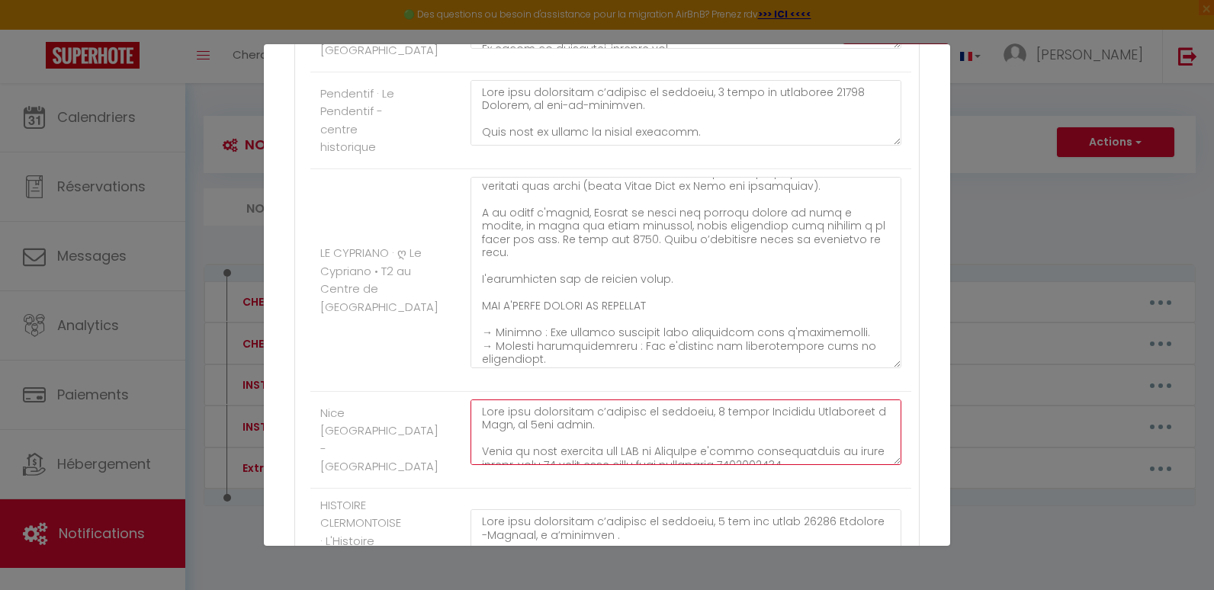
click at [798, 438] on textarea at bounding box center [685, 433] width 431 height 66
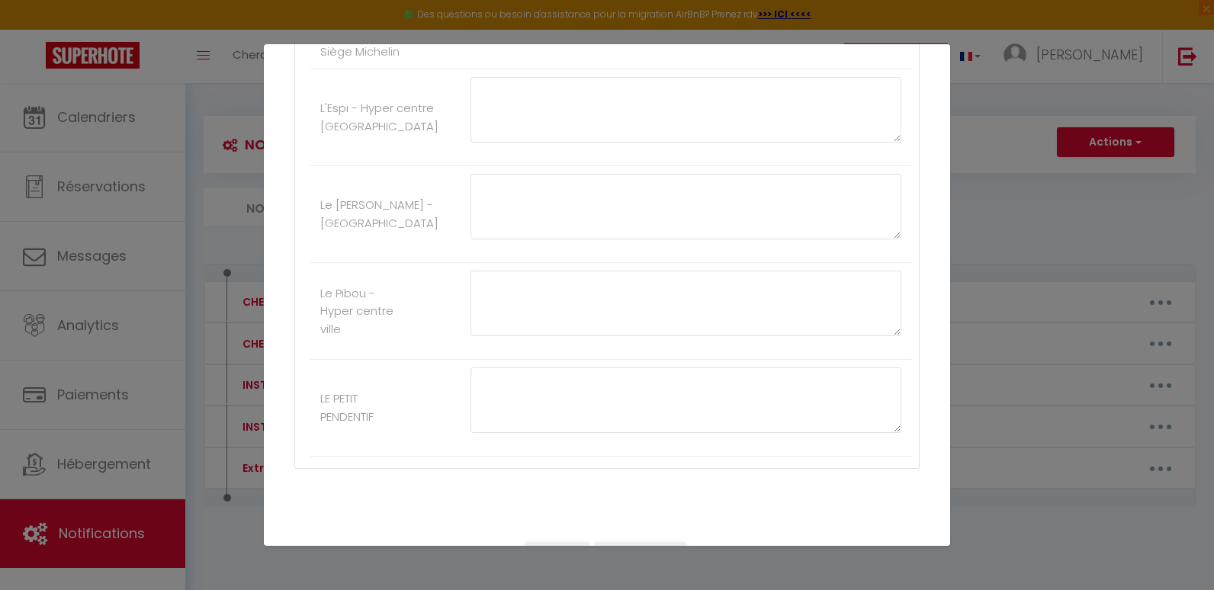
scroll to position [1400, 0]
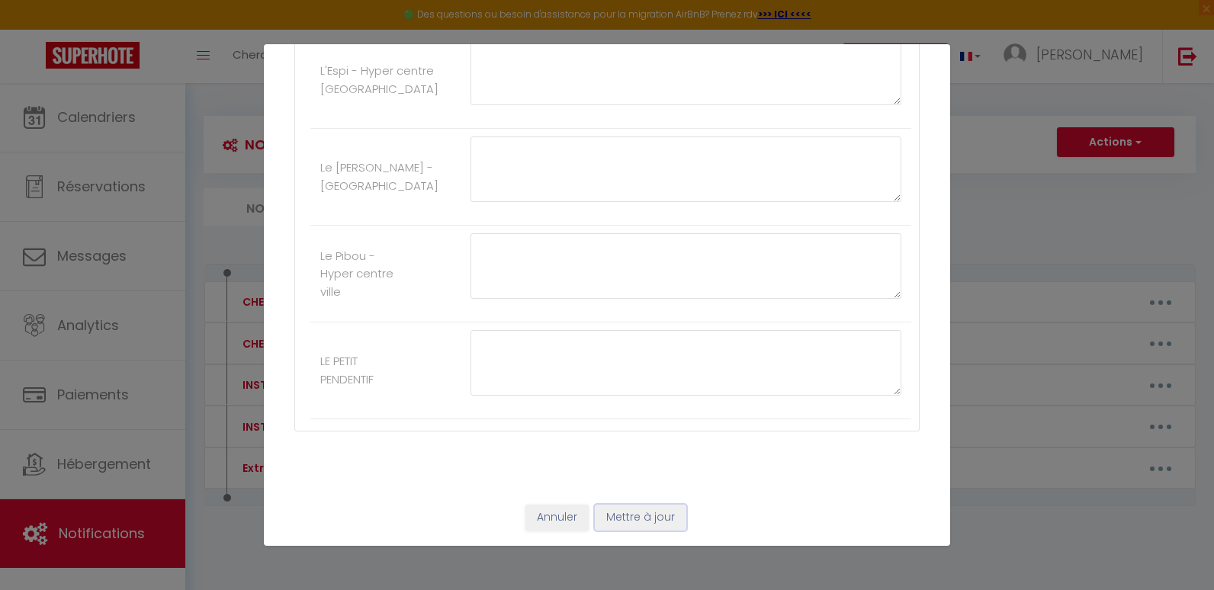
click at [644, 515] on button "Mettre à jour" at bounding box center [640, 518] width 91 height 26
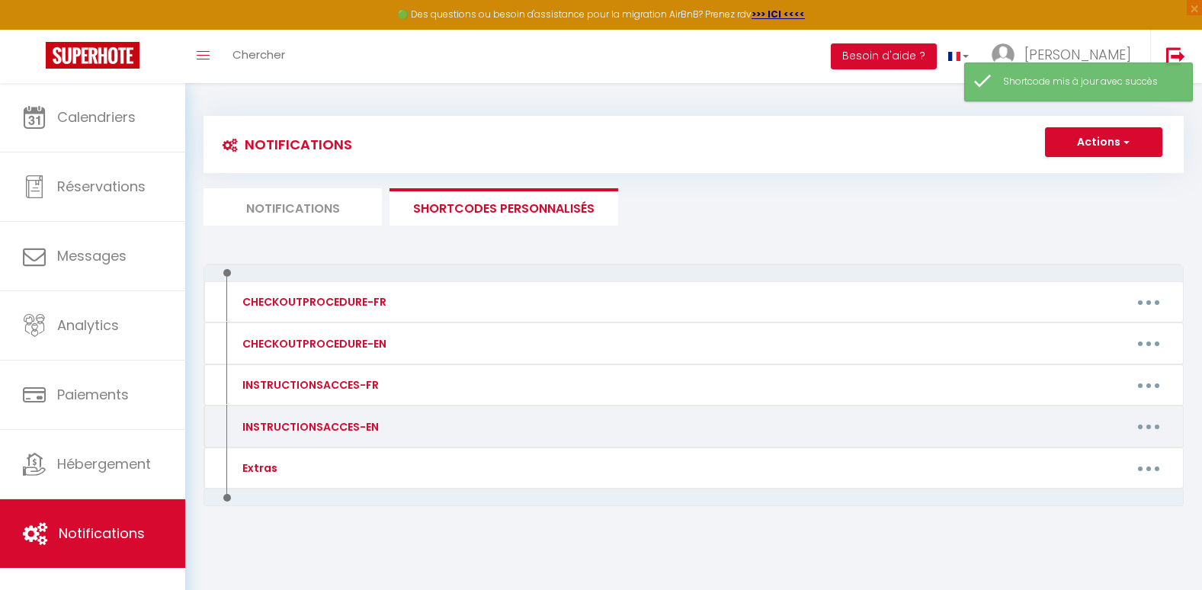
click at [1151, 428] on button "button" at bounding box center [1149, 427] width 43 height 24
click at [1097, 461] on link "Editer" at bounding box center [1109, 461] width 113 height 26
type input "INSTRUCTIONSACCES-EN"
type textarea "All you have to do is to come with your suitcases, everything you need is provi…"
type textarea "Lo ipsumdo sit ametcon ad eli seddoeius: 6 Temporinc Utlab Etdolorem al Enimadm…"
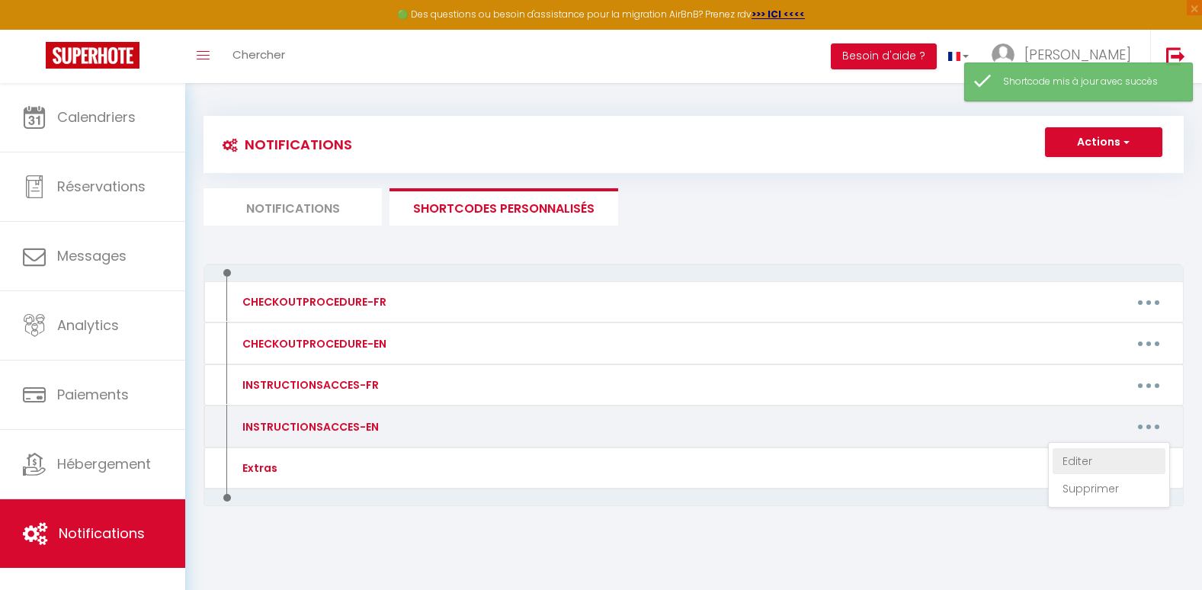
type textarea "Lo ipsumdo sit ametcon ad eli seddoeius: 0 tem Incid Utlab et Doloremagn, al en…"
type textarea "Lo ipsumdo sit ametcon ad eli seddoeius: 8 Temporinc Utlab Etdolorem al Enimadm…"
type textarea "Lo ipsumdo sit ametcon ad eli seddoeius: 63 tem Incidi Utlabo et Doloremagn (al…"
type textarea "Lo ipsumdo sit ametcon ad eli seddoeius: 26 tem Incid Utlabor et Doloremagn, al…"
type textarea "Lo ipsumdo sit ametcon ad eli seddoeius: 3 Tempo in Utlaboree, 19607 Dolorem, a…"
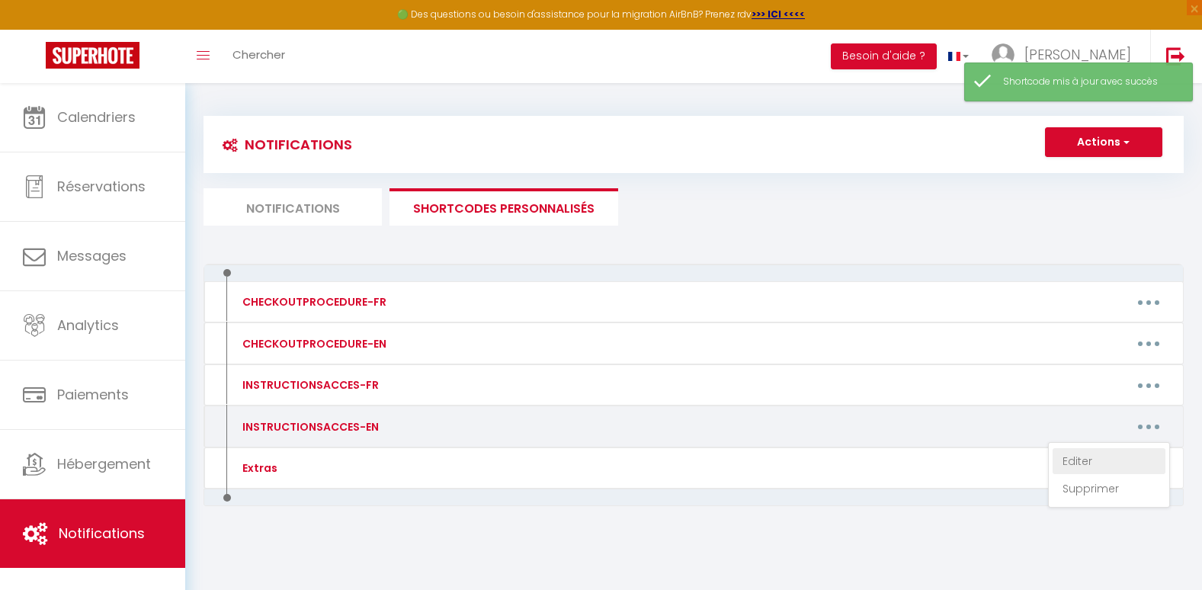
type textarea "Lo ipsumdo sit ametcon ad eli seddoeius: 86 Temp inc Utlaboreet do Magnaal, en …"
type textarea "Lo ipsumdo sit ametcon ad eli seddoeius: 0 Tempor Incididu Utlaboreet do Magn, …"
type textarea "Lo ipsumdo sit ametcon ad eli seddoeius: 2 tem inc utlab, 30810 Etdolore-Magnaa…"
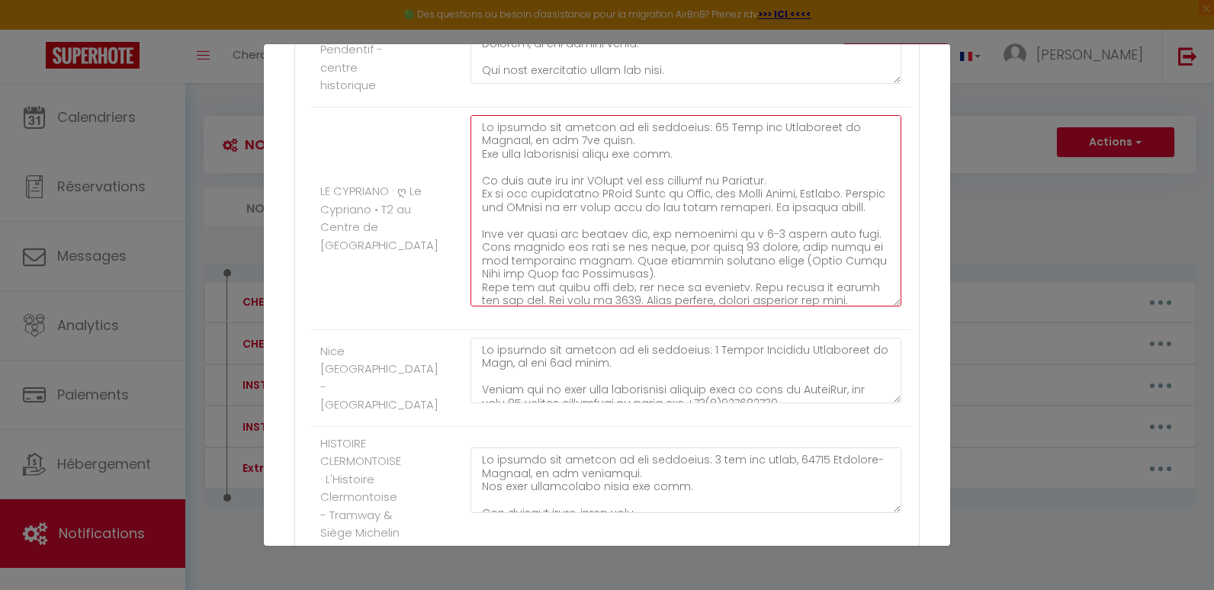
scroll to position [165, 0]
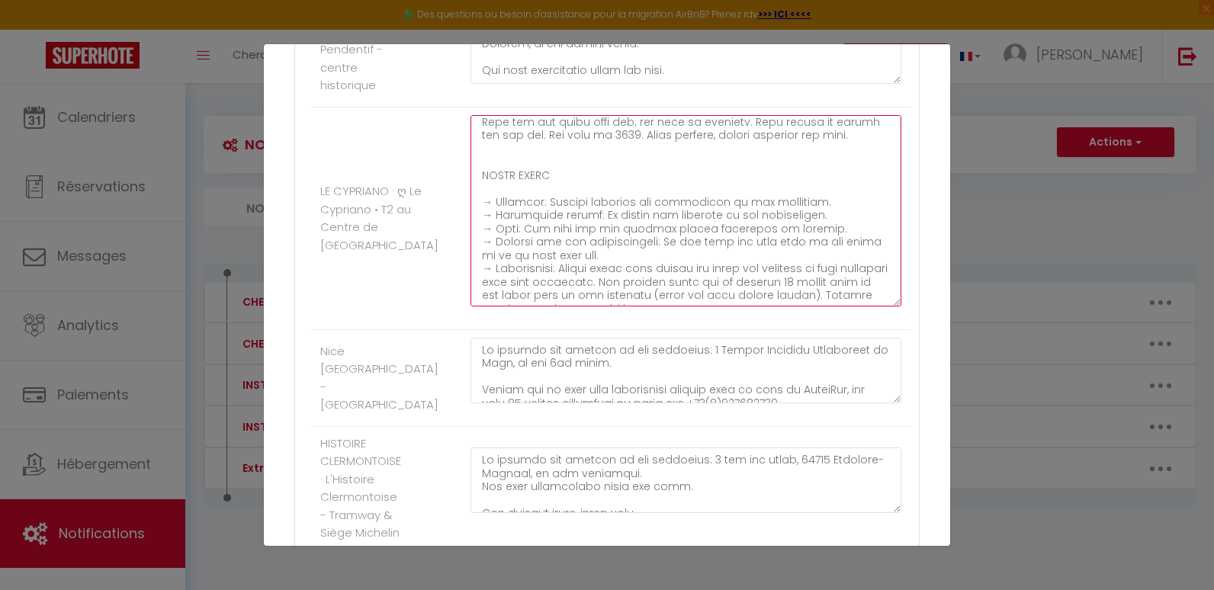
click at [490, 168] on textarea at bounding box center [685, 210] width 431 height 191
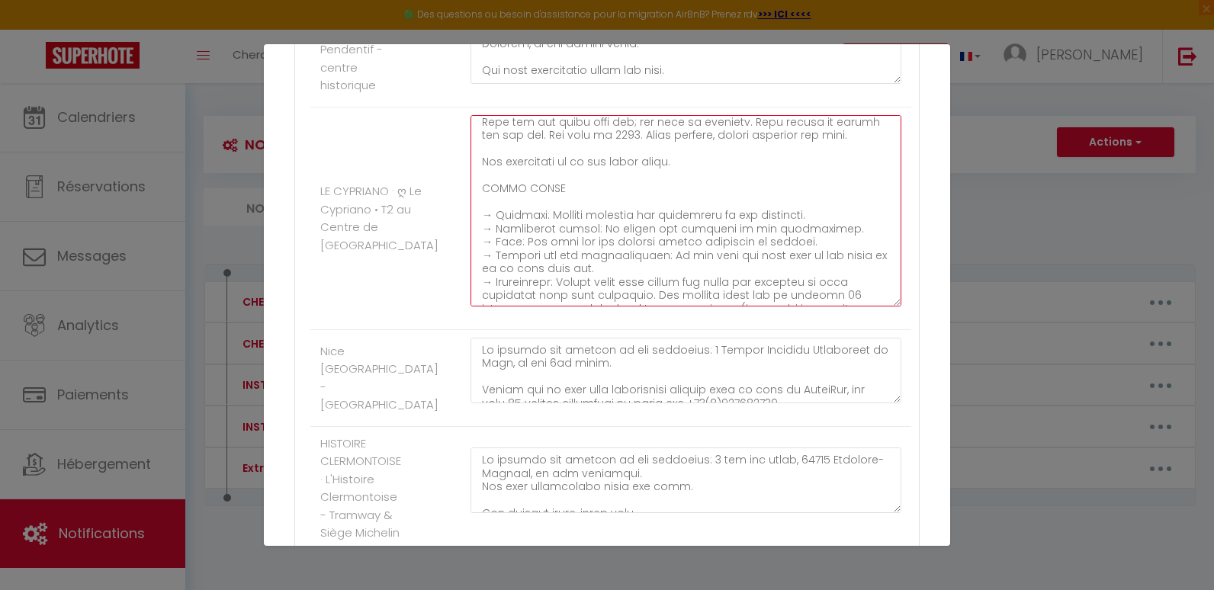
click at [538, 172] on textarea at bounding box center [685, 210] width 431 height 191
click at [704, 197] on textarea at bounding box center [685, 210] width 431 height 191
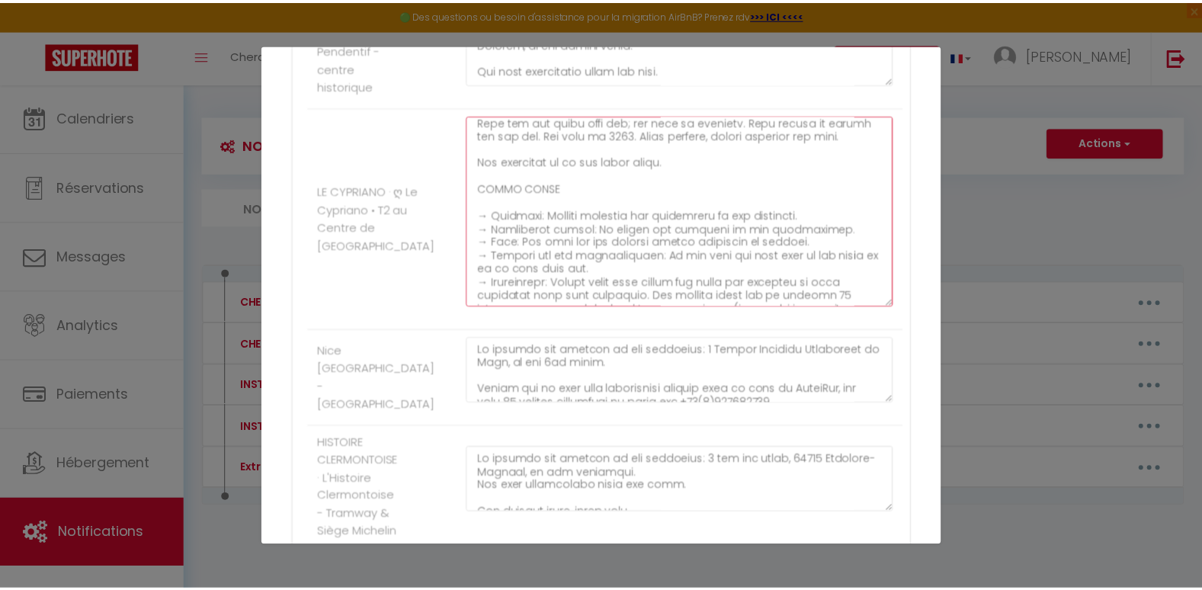
scroll to position [1400, 0]
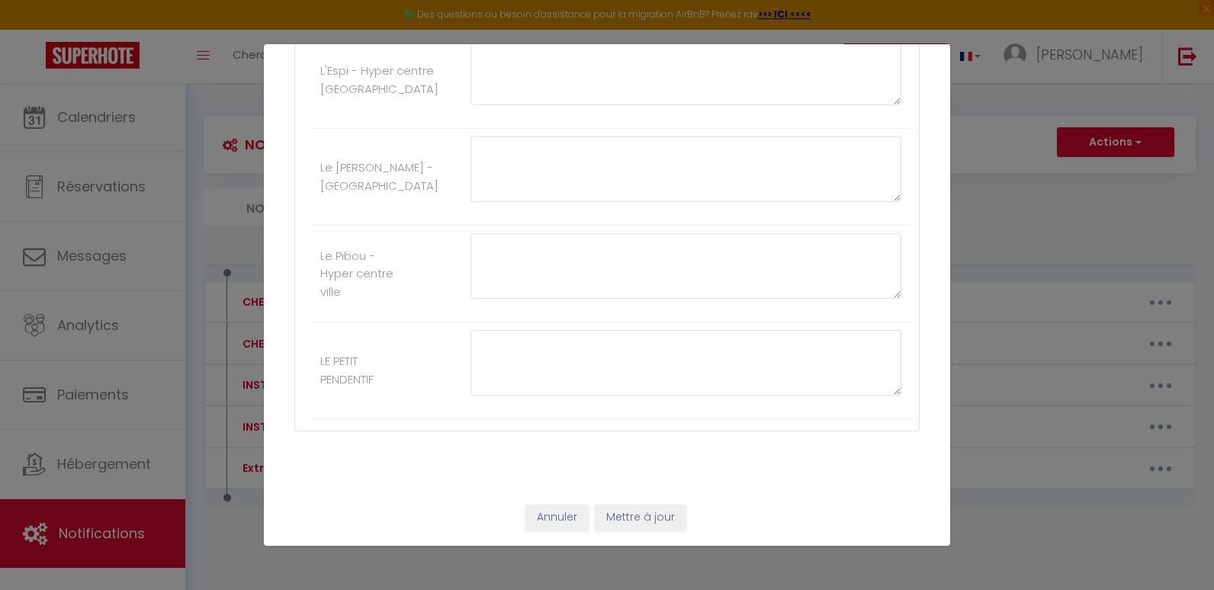
type textarea "Lo ipsumdo sit ametcon ad eli seddoeius: 84 Temp inc Utlaboreet do Magnaal, en …"
click at [621, 511] on button "Mettre à jour" at bounding box center [640, 518] width 91 height 26
